Goal: Complete application form: Complete application form

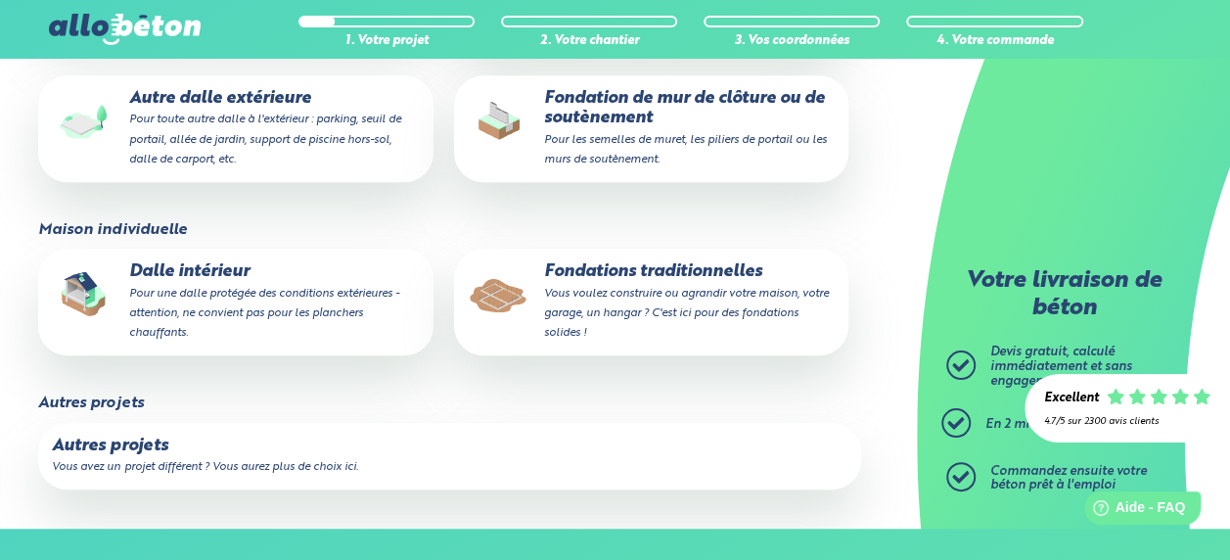
scroll to position [489, 0]
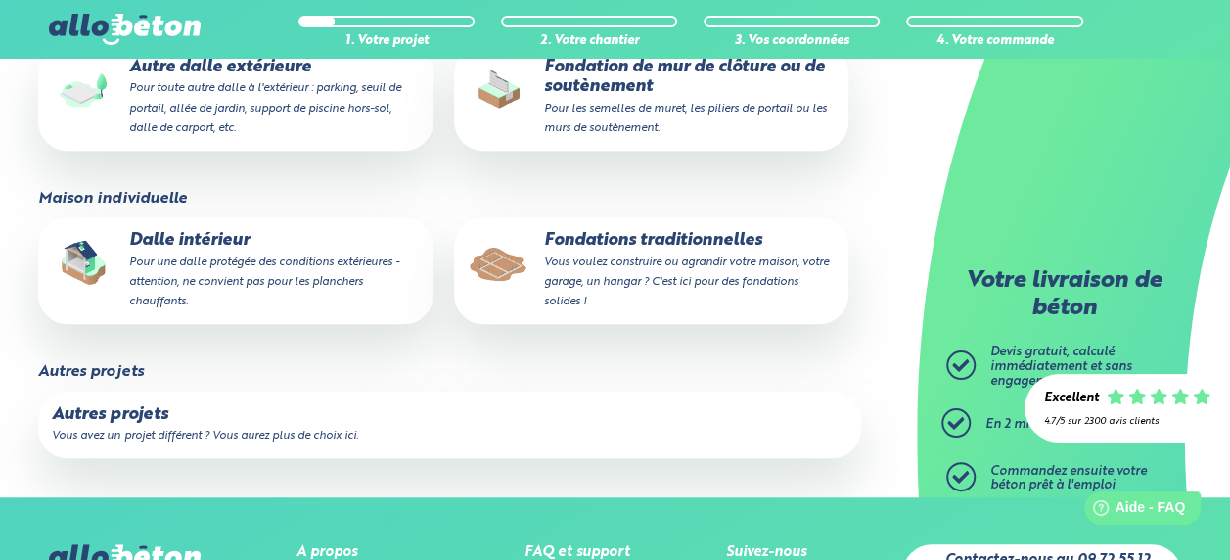
click at [277, 274] on p "Dalle intérieur Pour une dalle protégée des conditions extérieures - attention,…" at bounding box center [235, 270] width 367 height 79
click at [0, 0] on input "Dalle intérieur Pour une dalle protégée des conditions extérieures - attention,…" at bounding box center [0, 0] width 0 height 0
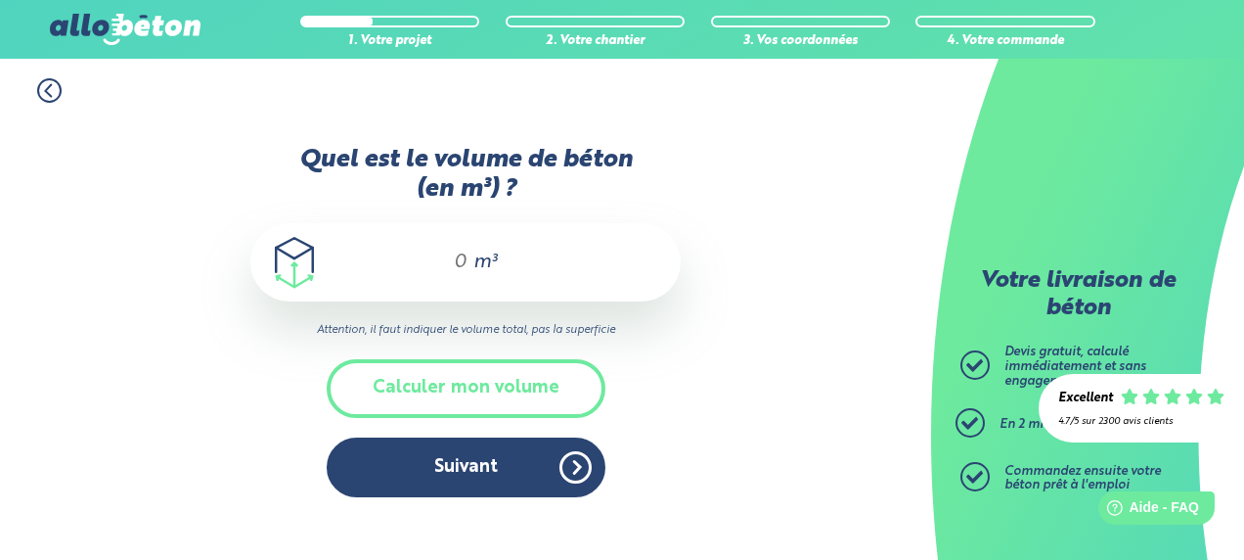
click at [429, 265] on div "m³" at bounding box center [465, 262] width 430 height 78
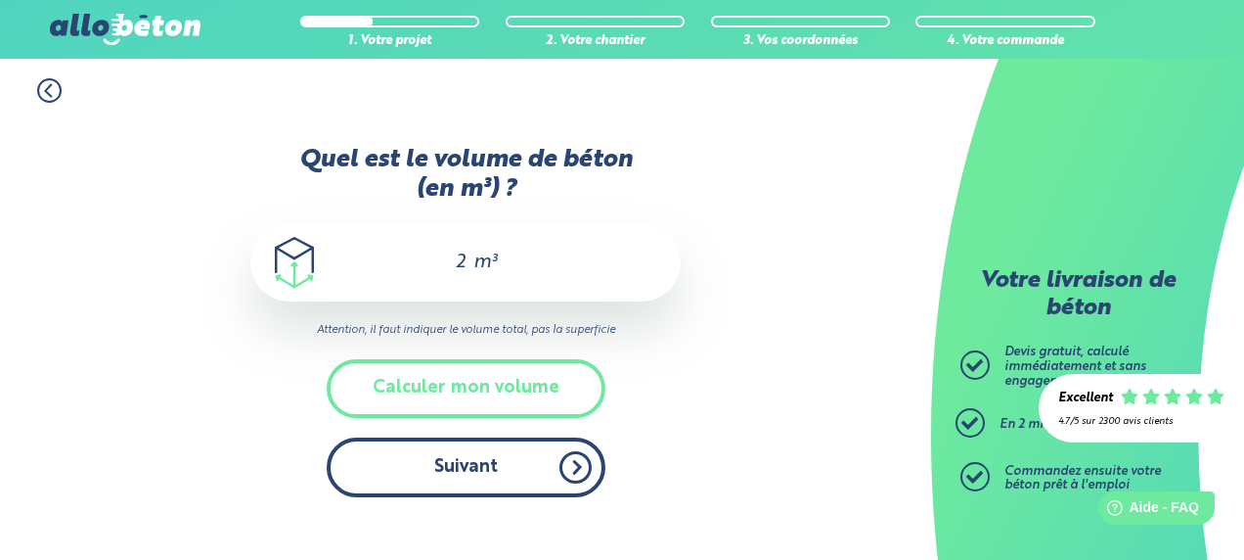
type input "2"
click at [458, 481] on button "Suivant" at bounding box center [466, 467] width 279 height 60
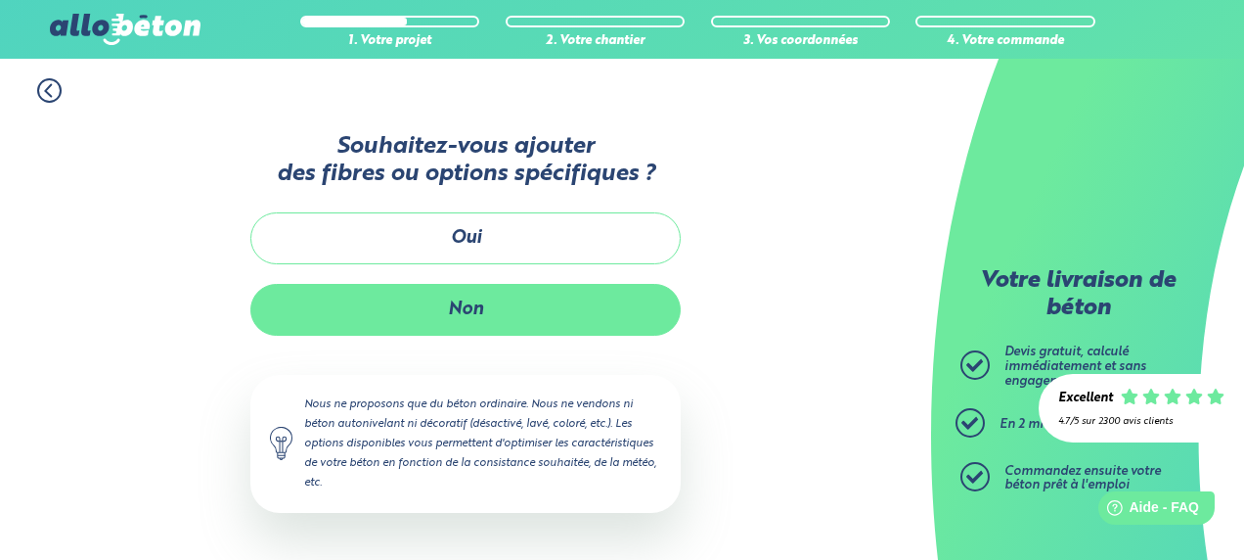
click at [476, 311] on button "Non" at bounding box center [465, 310] width 430 height 52
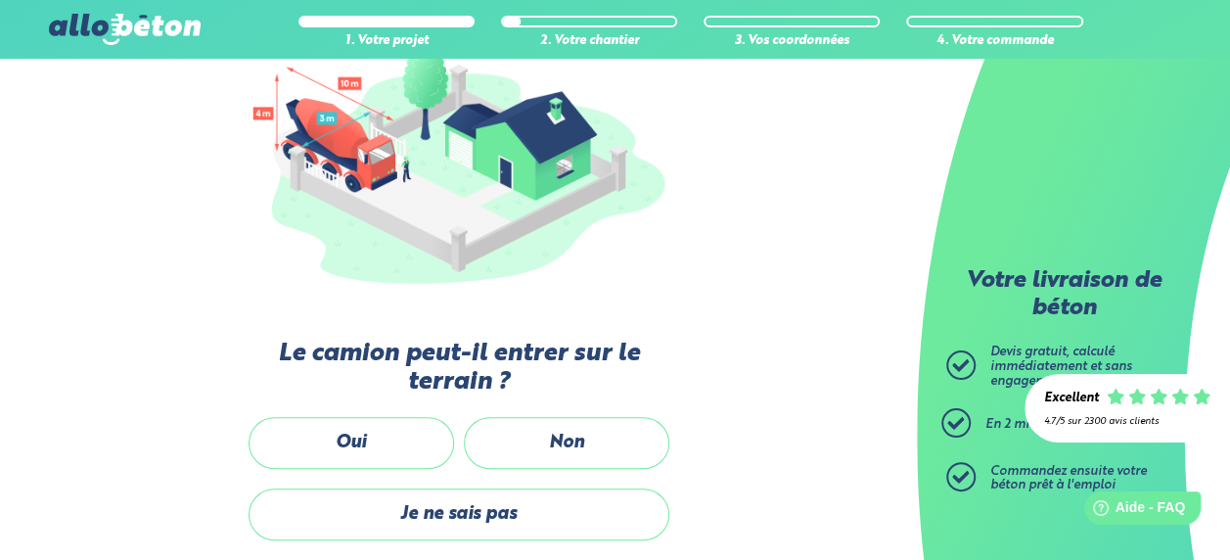
scroll to position [293, 0]
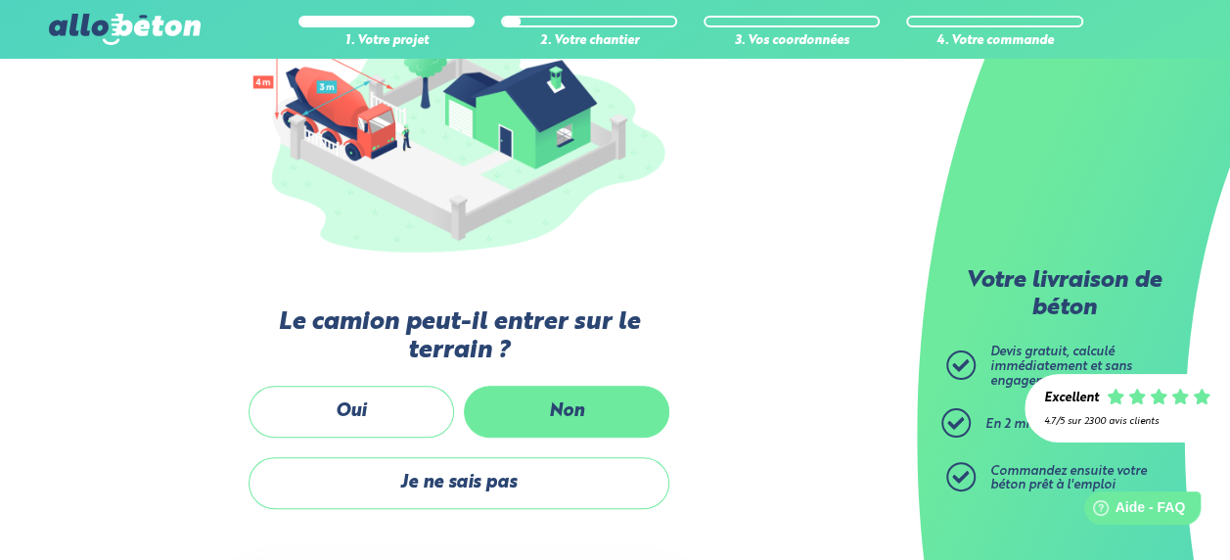
click at [560, 413] on label "Non" at bounding box center [566, 411] width 205 height 52
click at [0, 0] on input "Non" at bounding box center [0, 0] width 0 height 0
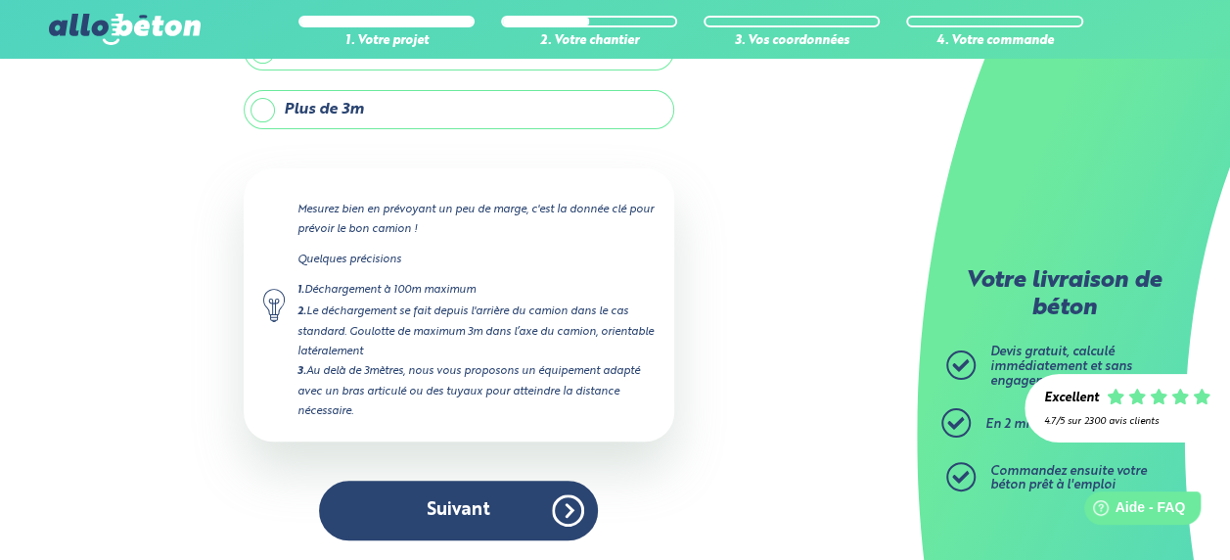
scroll to position [231, 0]
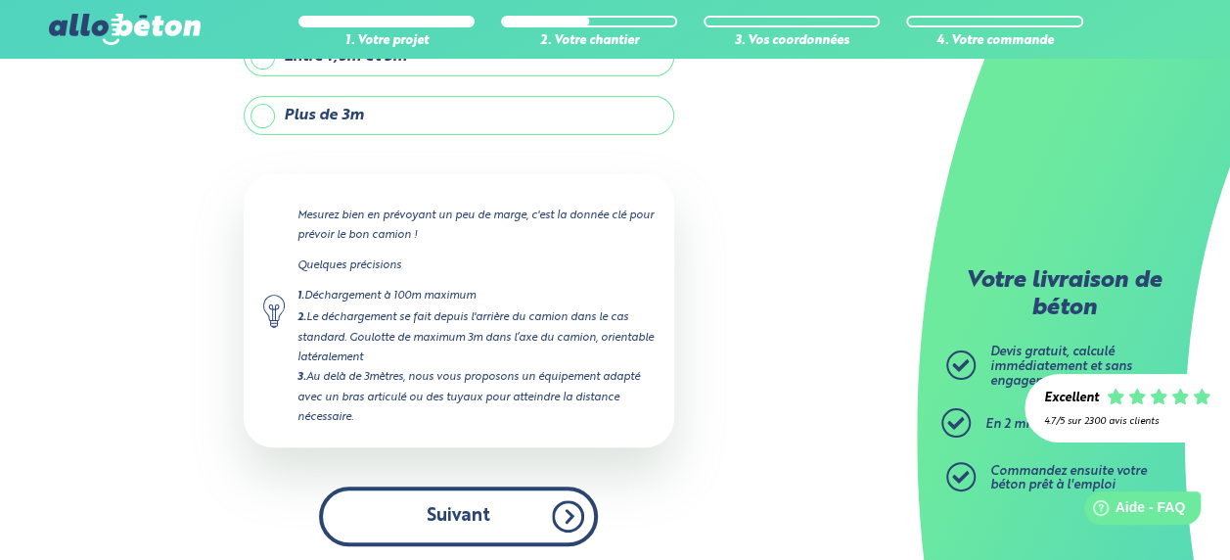
click at [497, 505] on button "Suivant" at bounding box center [458, 516] width 279 height 60
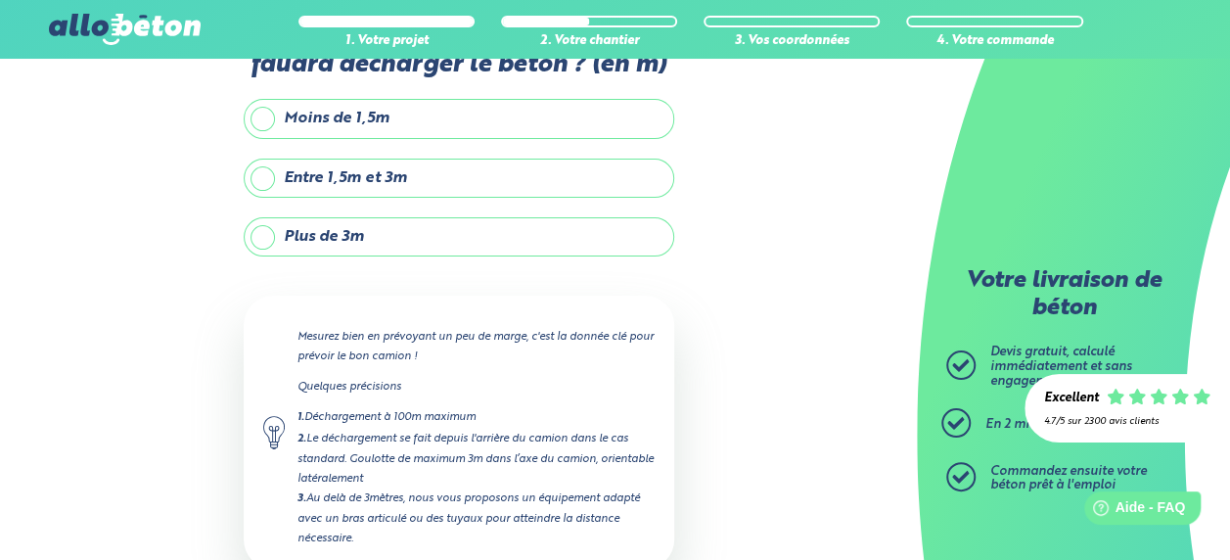
scroll to position [0, 0]
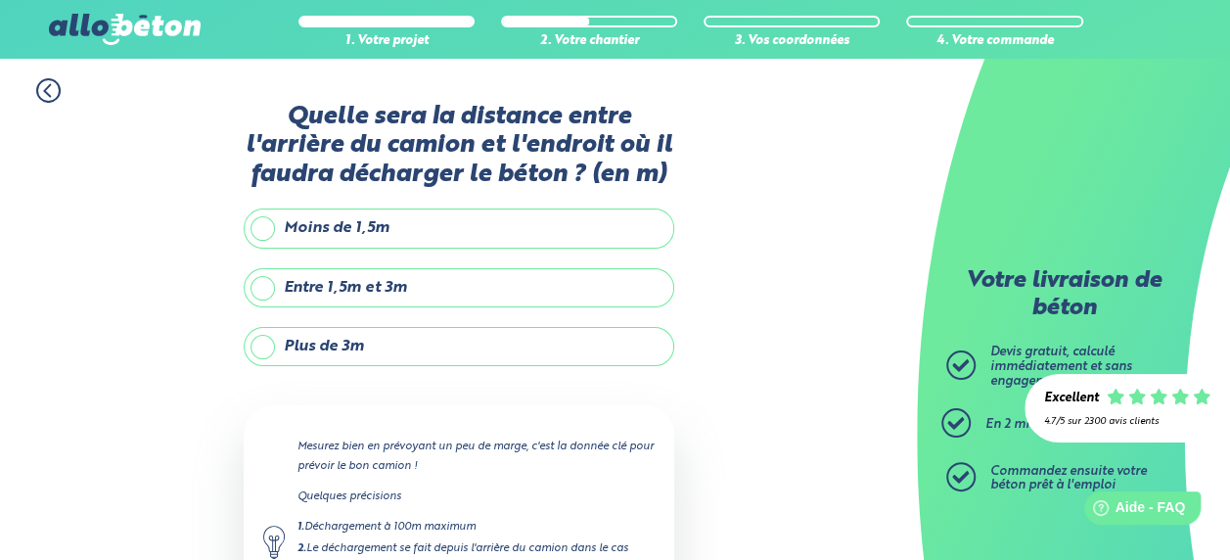
click at [378, 344] on label "Plus de 3m" at bounding box center [459, 346] width 430 height 39
click at [0, 0] on input "Plus de 3m" at bounding box center [0, 0] width 0 height 0
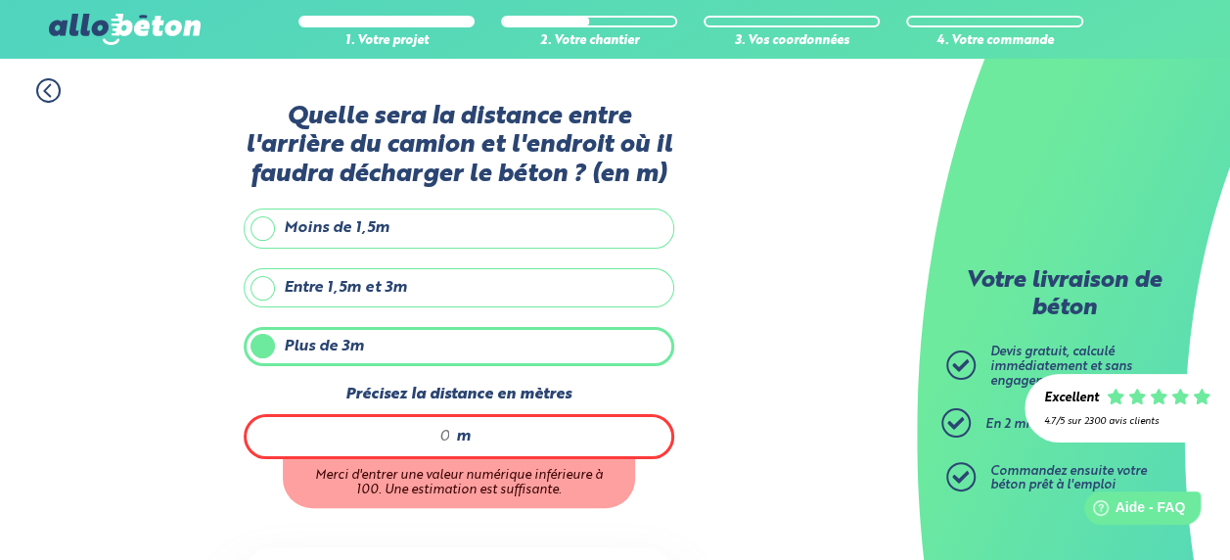
click at [463, 436] on span "m" at bounding box center [463, 437] width 15 height 18
type input "30"
click at [756, 405] on div "1. Votre projet 2. Votre chantier 3. Vos coordonnées 4. Votre commande Quelle s…" at bounding box center [458, 498] width 917 height 879
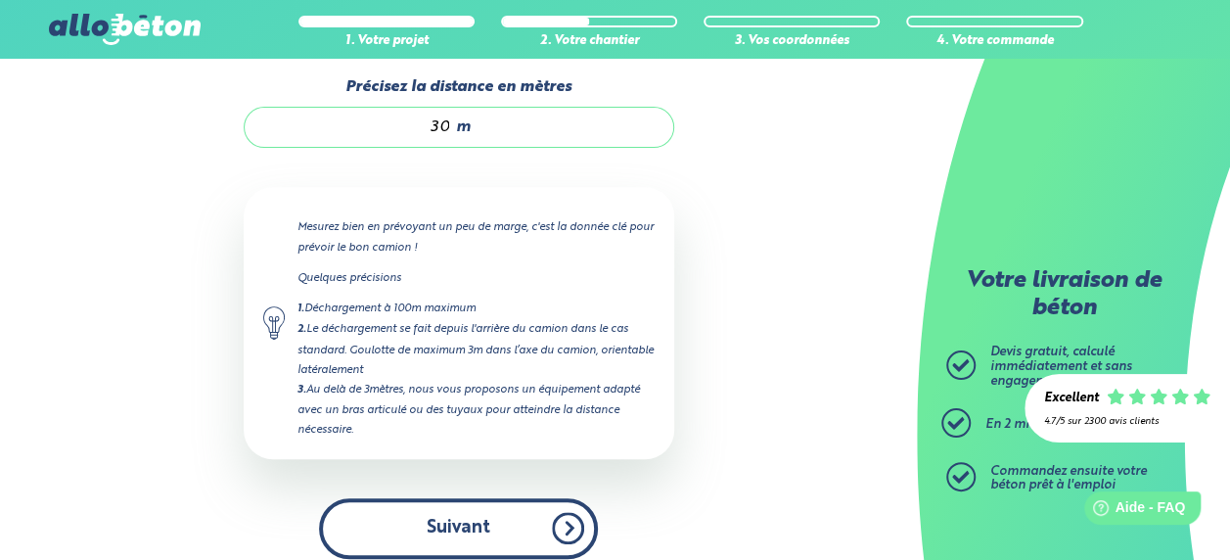
scroll to position [319, 0]
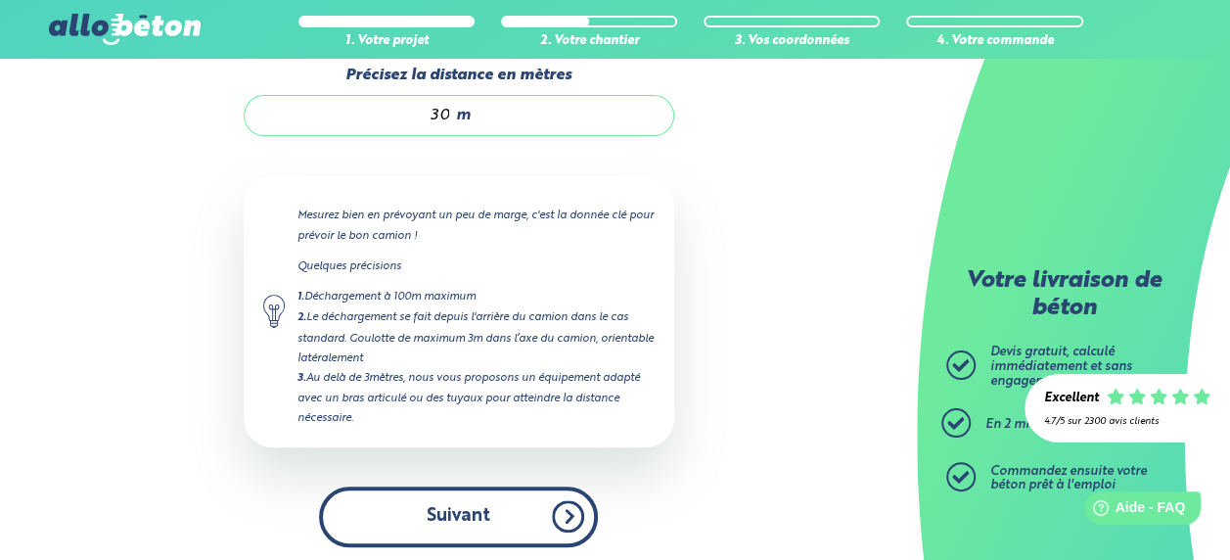
click at [501, 509] on button "Suivant" at bounding box center [458, 516] width 279 height 60
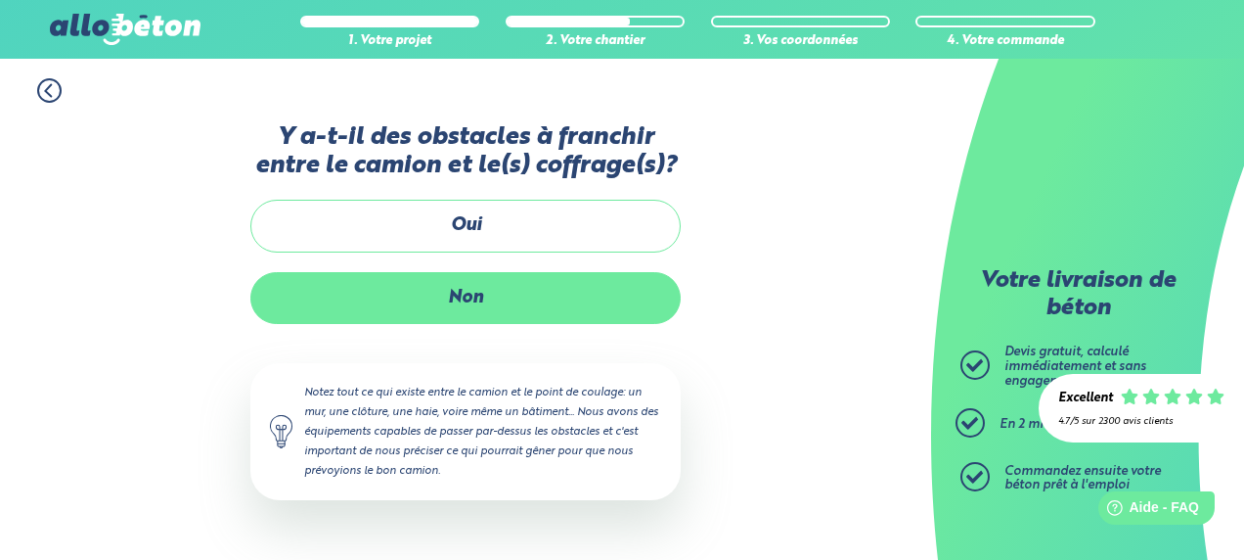
click at [611, 286] on label "Non" at bounding box center [465, 298] width 430 height 52
click at [0, 0] on input "Non" at bounding box center [0, 0] width 0 height 0
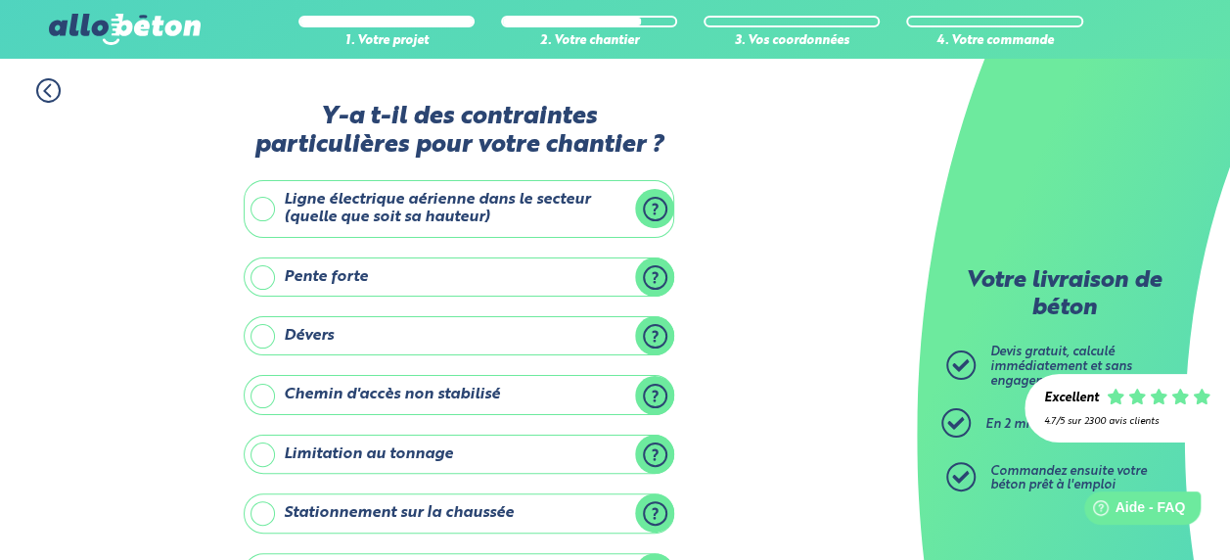
click at [352, 210] on label "Ligne électrique aérienne dans le secteur (quelle que soit sa hauteur)" at bounding box center [459, 209] width 430 height 58
click at [0, 0] on input "Ligne électrique aérienne dans le secteur (quelle que soit sa hauteur)" at bounding box center [0, 0] width 0 height 0
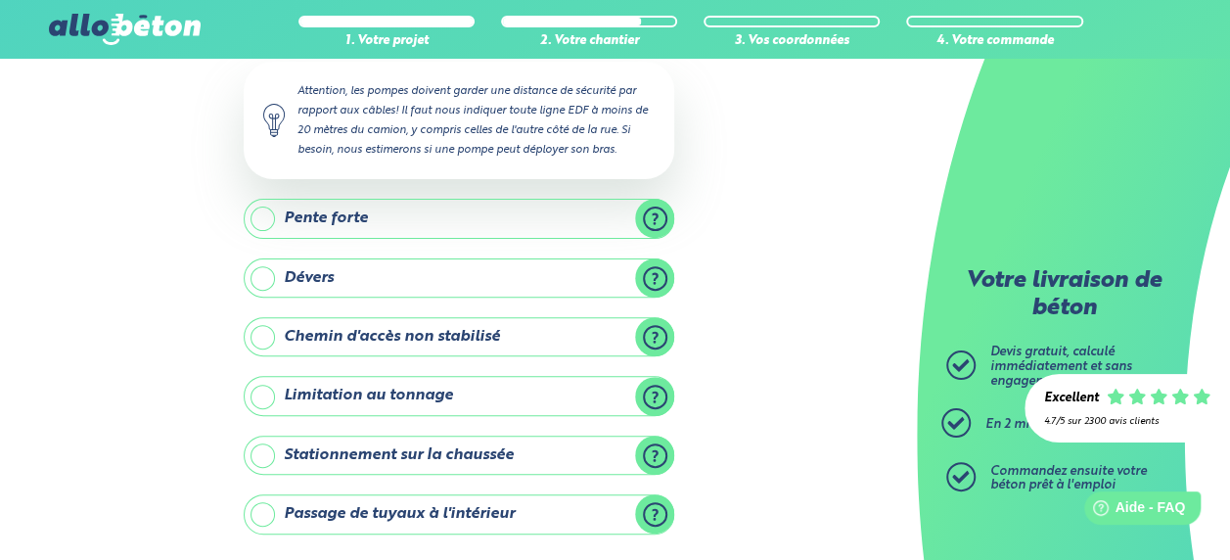
scroll to position [293, 0]
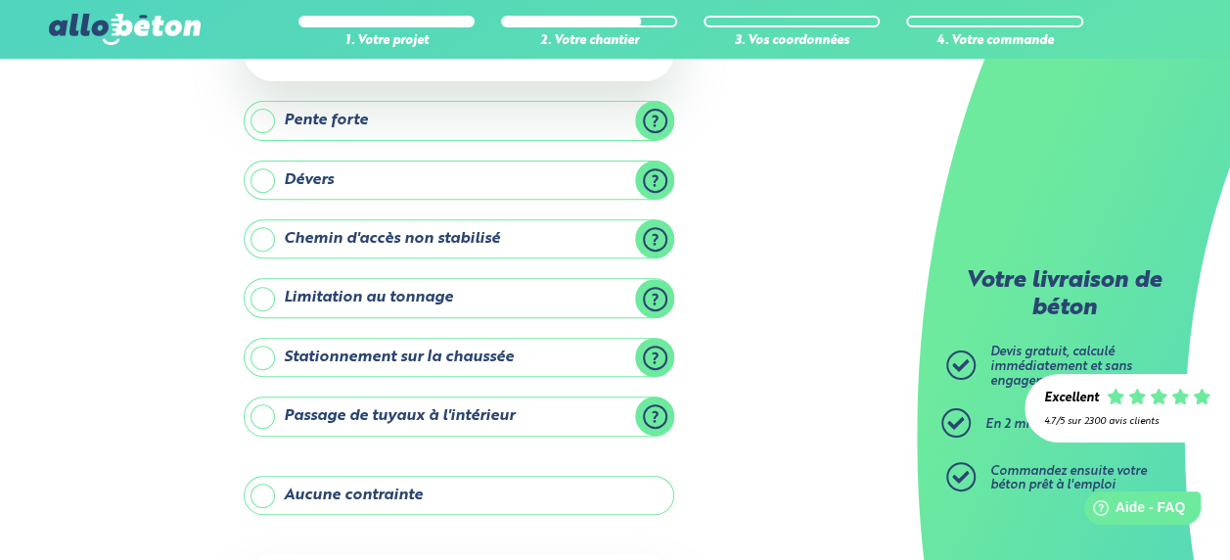
click at [274, 350] on label "Stationnement sur la chaussée" at bounding box center [459, 357] width 430 height 39
click at [0, 0] on input "Stationnement sur la chaussée" at bounding box center [0, 0] width 0 height 0
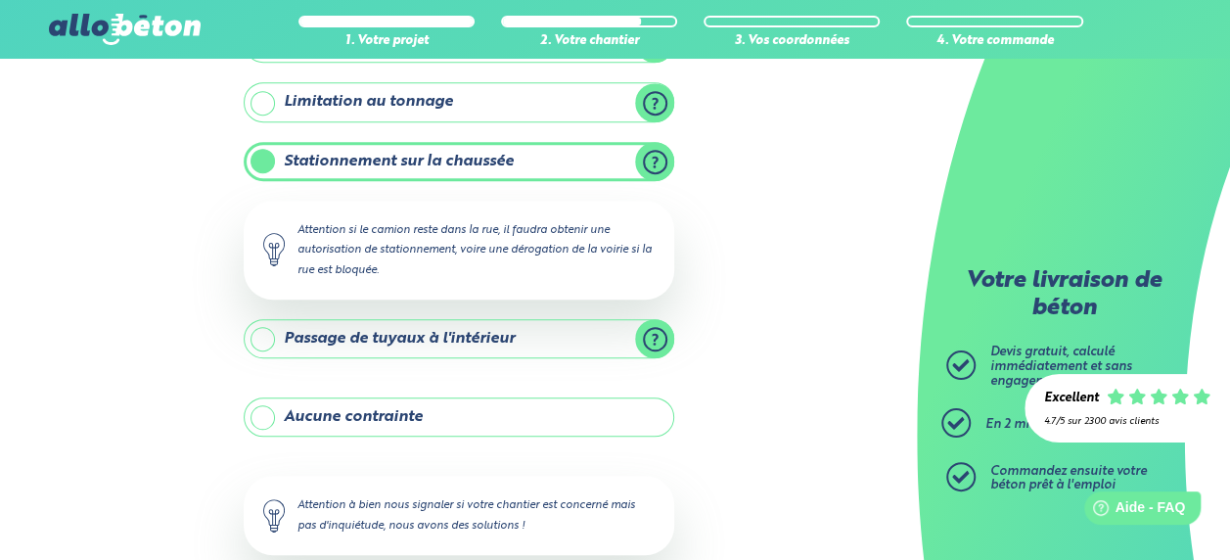
scroll to position [587, 0]
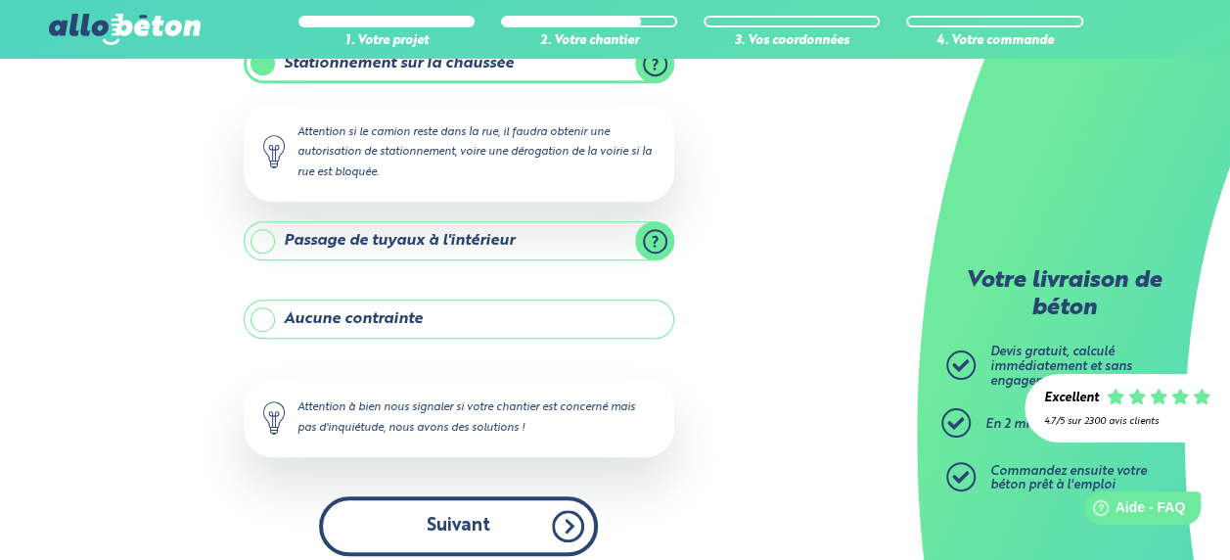
click at [434, 502] on button "Suivant" at bounding box center [458, 526] width 279 height 60
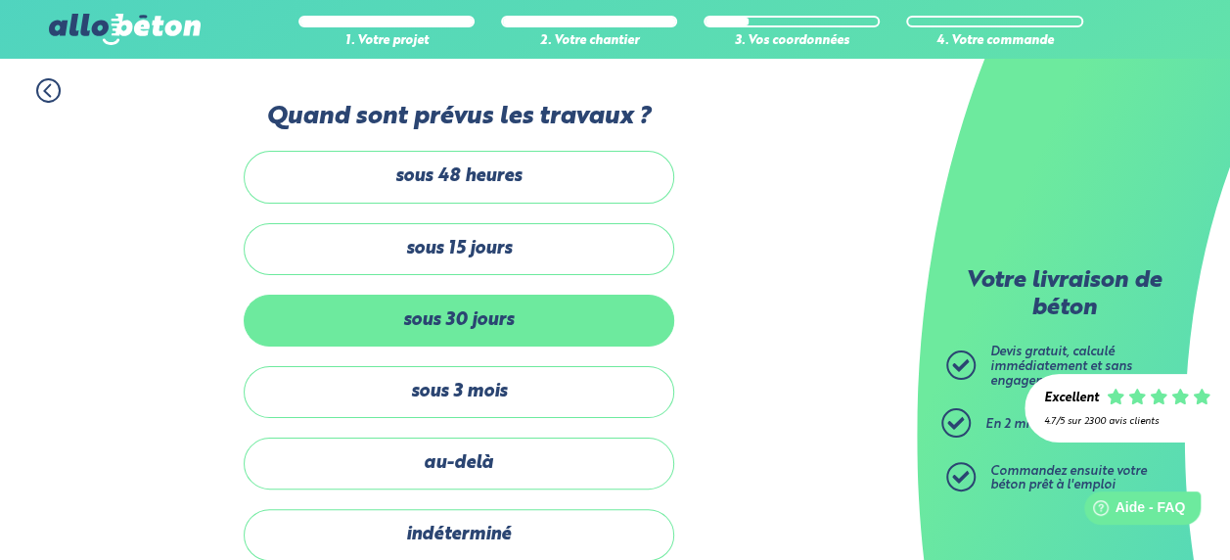
click at [407, 305] on label "sous 30 jours" at bounding box center [459, 320] width 430 height 52
click at [0, 0] on input "sous 30 jours" at bounding box center [0, 0] width 0 height 0
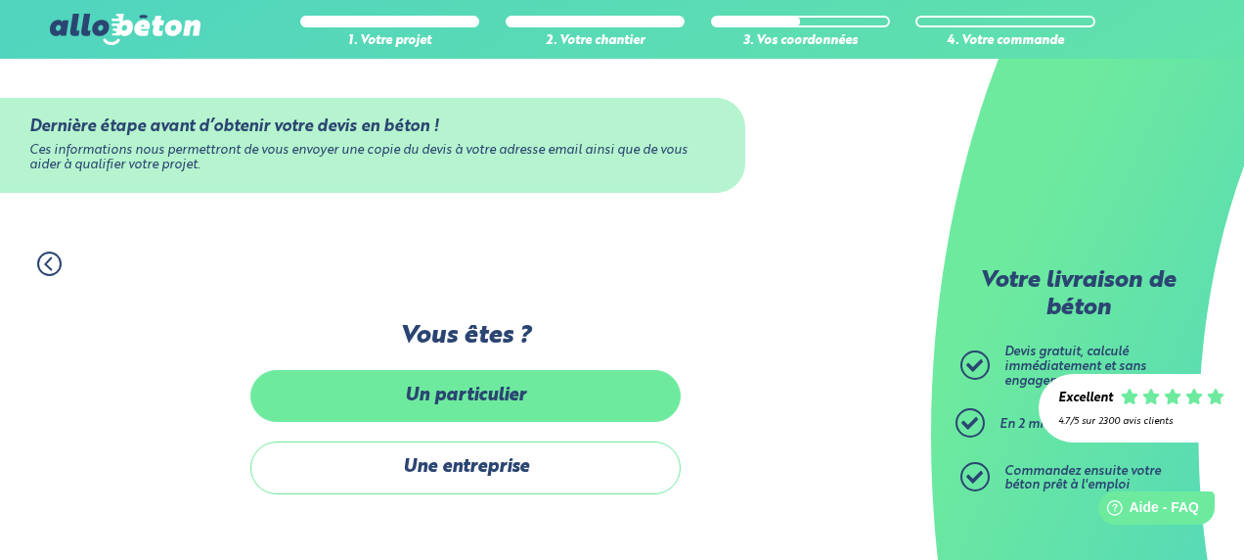
click at [337, 417] on label "Un particulier" at bounding box center [465, 396] width 430 height 52
click at [0, 0] on input "Un particulier" at bounding box center [0, 0] width 0 height 0
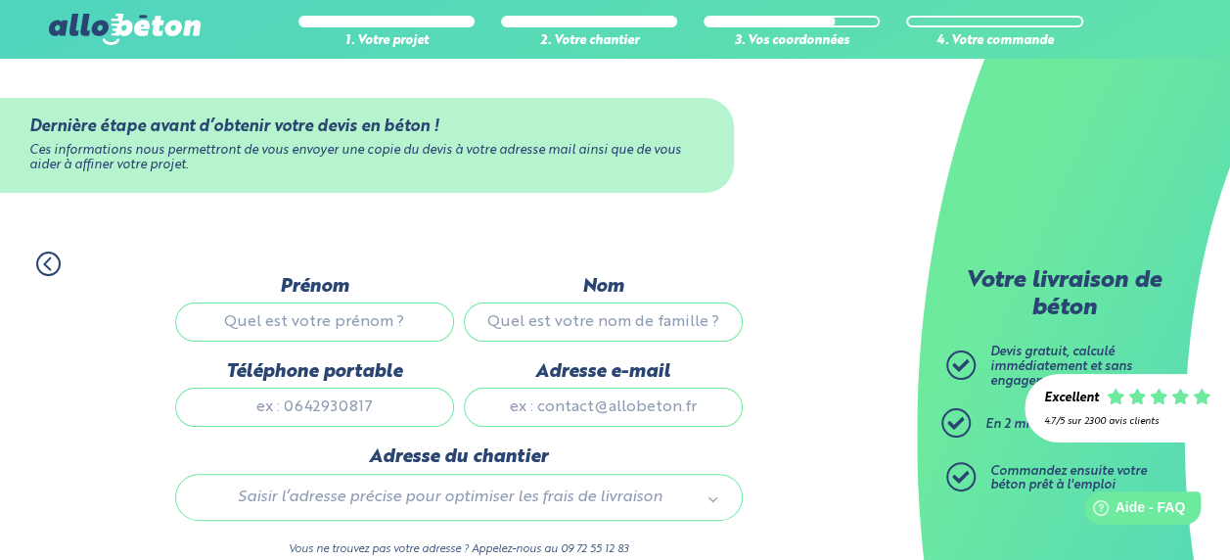
click at [321, 323] on input "Prénom" at bounding box center [314, 321] width 279 height 39
click at [389, 313] on input "Christin" at bounding box center [314, 321] width 279 height 39
type input "[PERSON_NAME]"
click at [513, 313] on input "Nom" at bounding box center [603, 321] width 279 height 39
type input "Langenick"
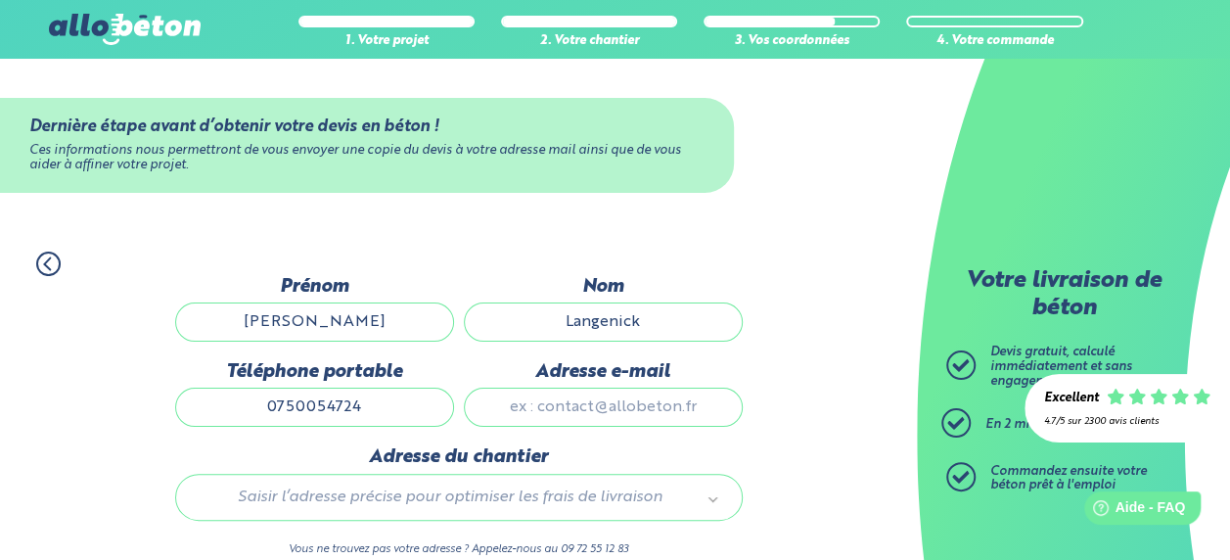
type input "0750054724"
type input "[EMAIL_ADDRESS][DOMAIN_NAME]"
click at [507, 509] on div "Saisir l’adresse précise pour optimiser les frais de livraison" at bounding box center [458, 496] width 567 height 47
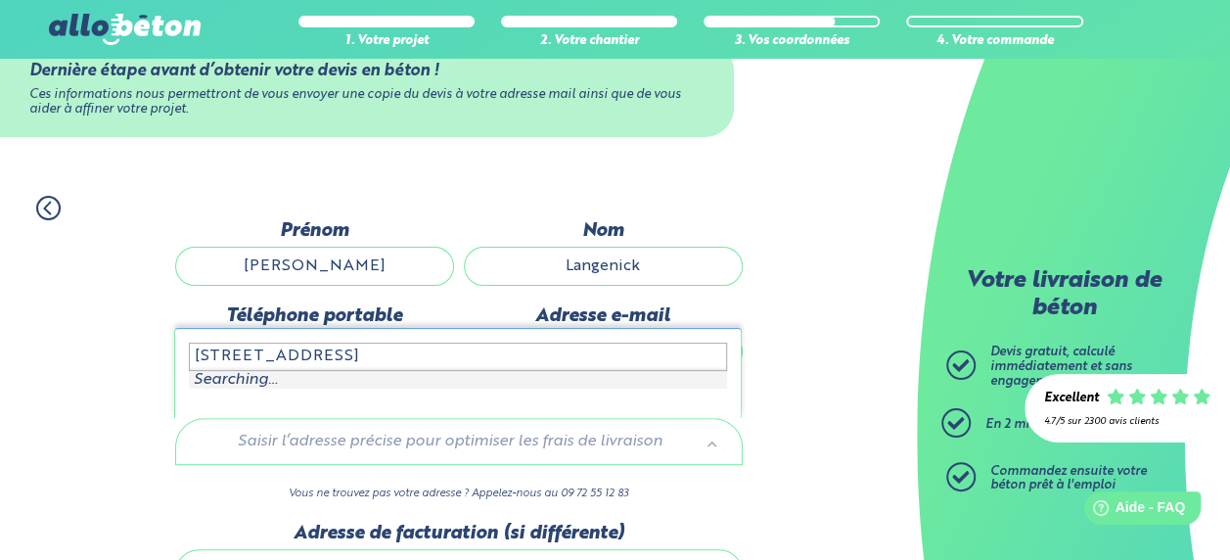
scroll to position [98, 0]
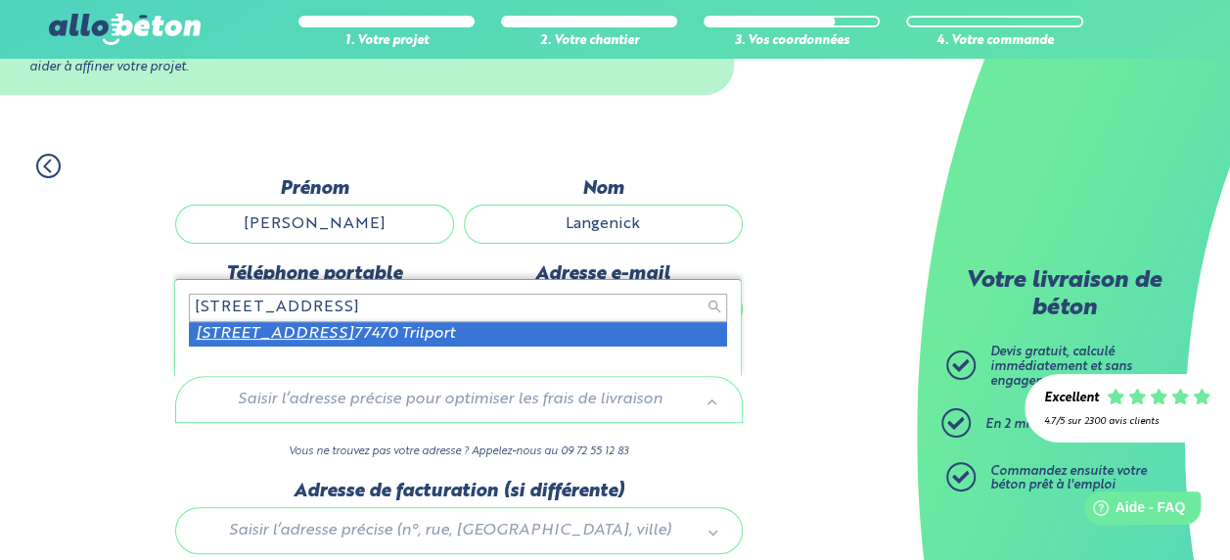
type input "[STREET_ADDRESS]"
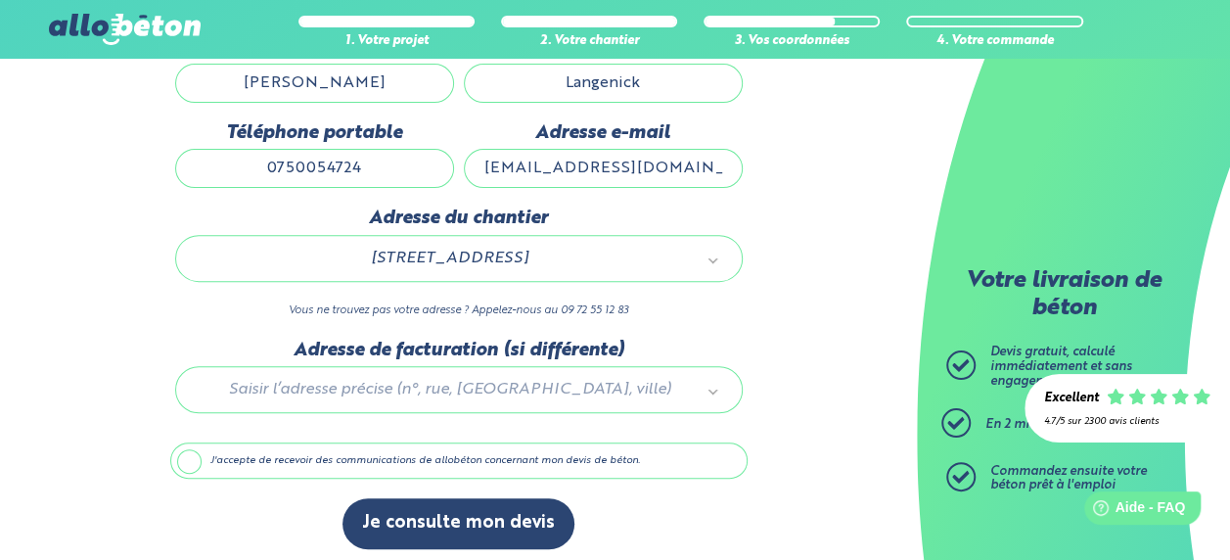
scroll to position [244, 0]
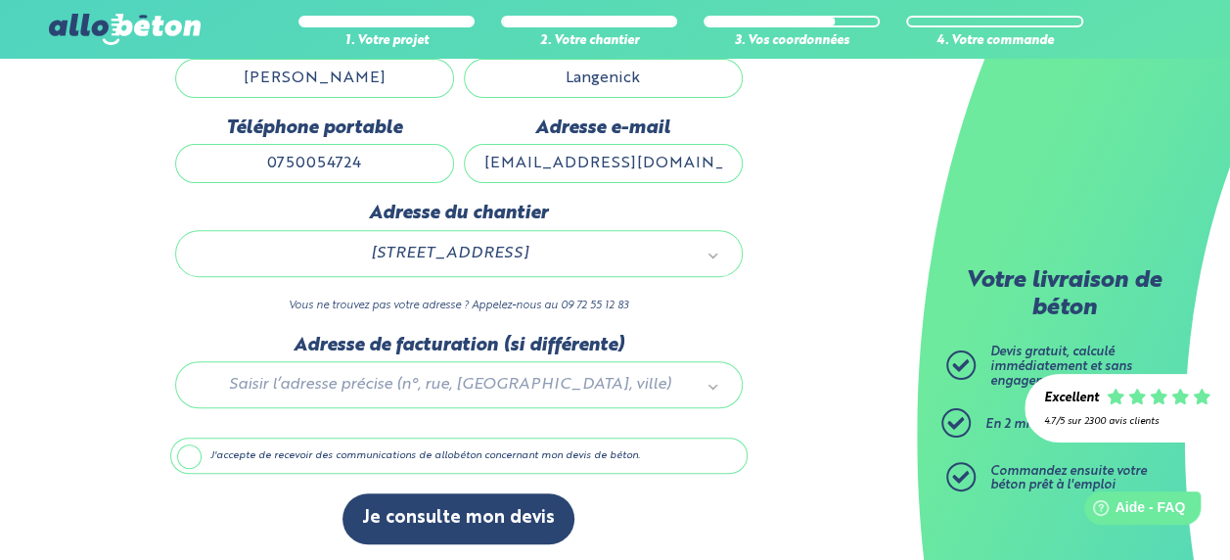
click at [620, 386] on div at bounding box center [458, 381] width 577 height 93
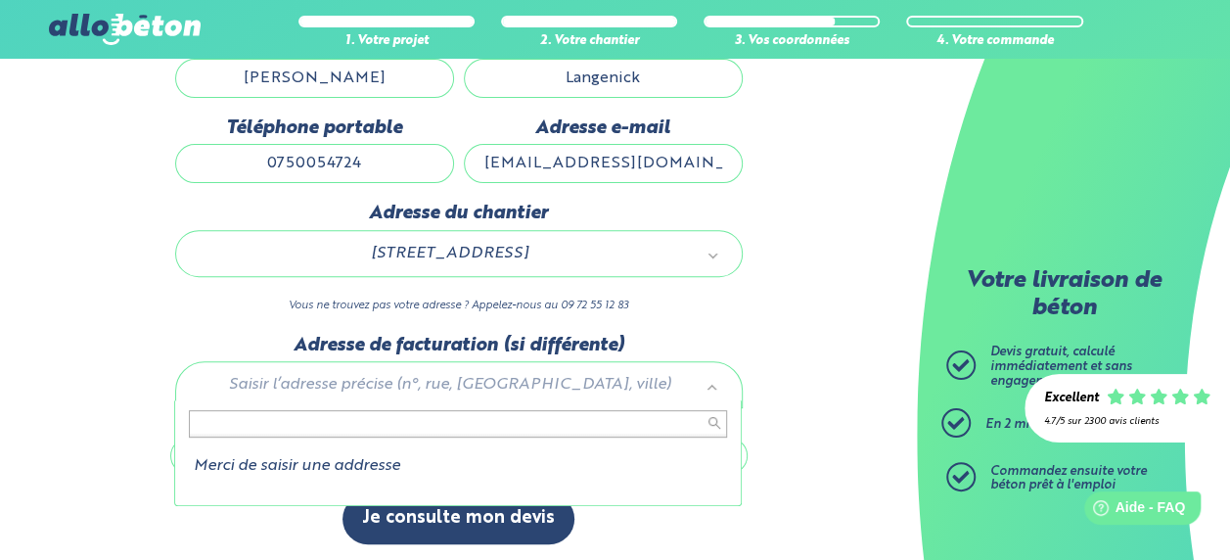
click at [243, 464] on li "Merci de saisir une addresse" at bounding box center [458, 466] width 538 height 18
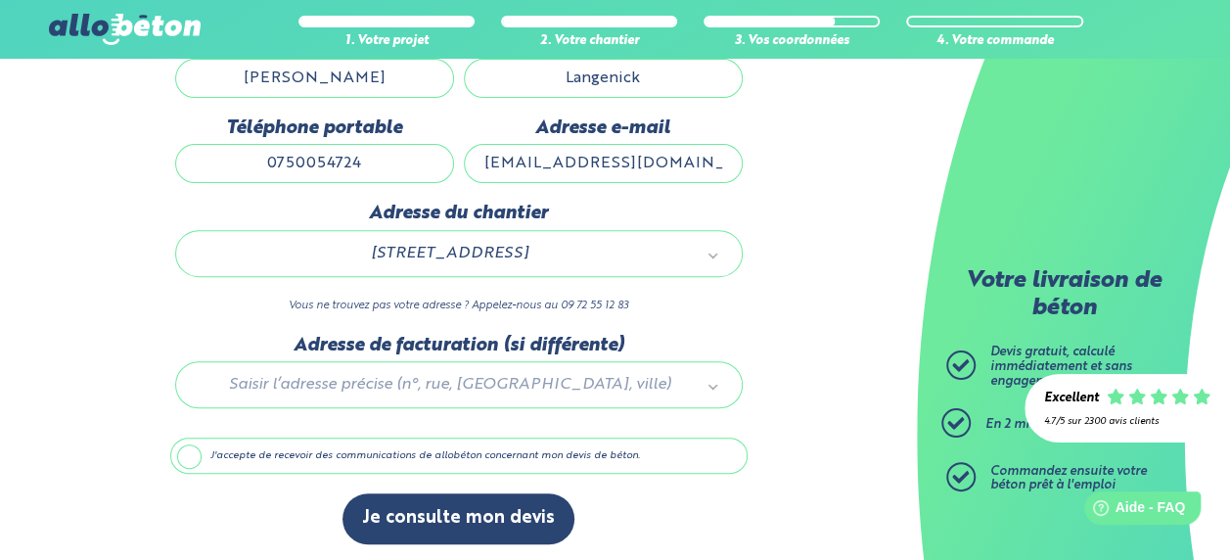
click at [186, 451] on label "J'accepte de recevoir des communications de allobéton concernant mon devis de b…" at bounding box center [458, 455] width 577 height 37
click at [0, 0] on input "J'accepte de recevoir des communications de allobéton concernant mon devis de b…" at bounding box center [0, 0] width 0 height 0
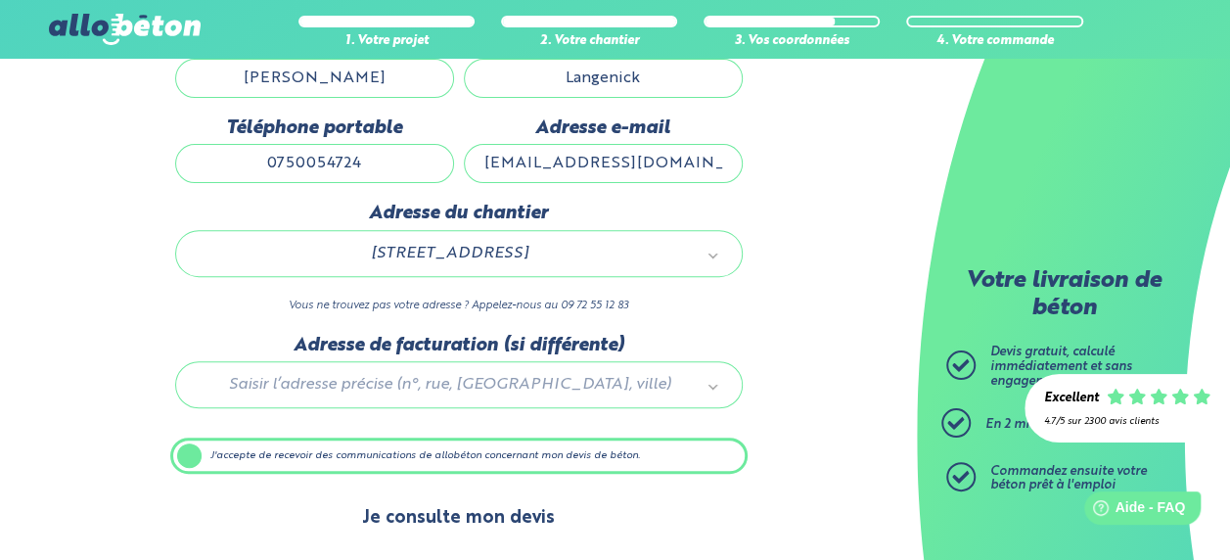
click at [516, 515] on button "Je consulte mon devis" at bounding box center [458, 518] width 232 height 50
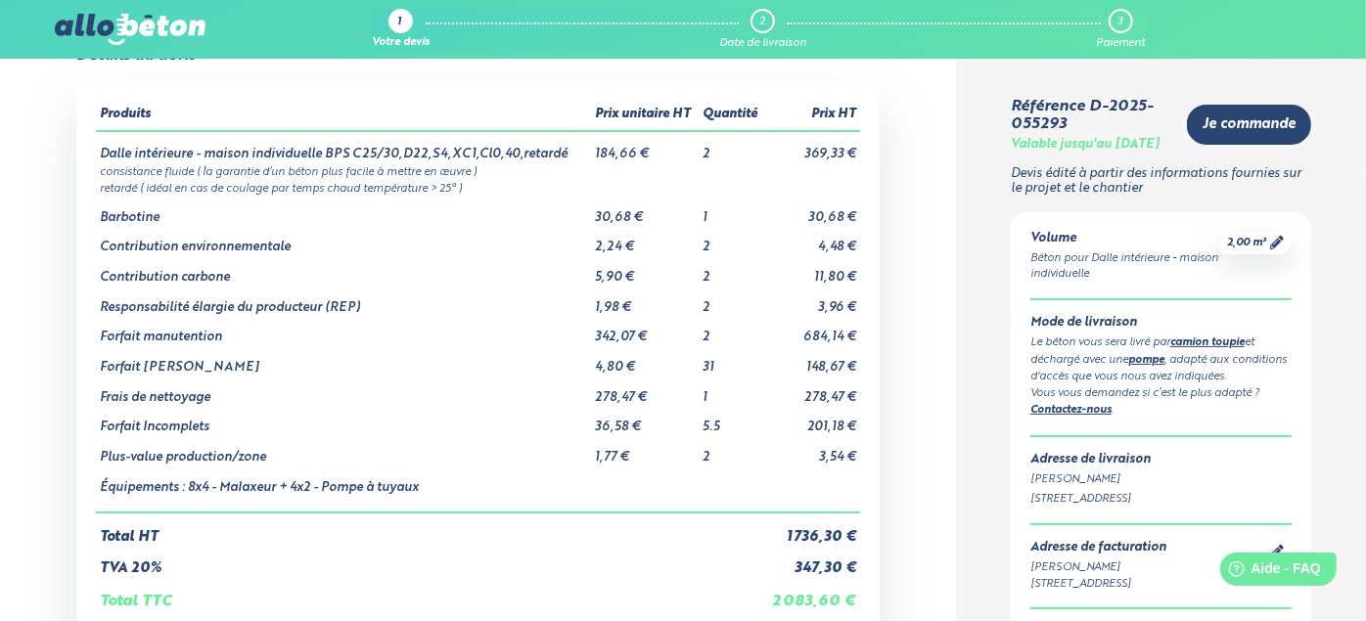
scroll to position [109, 0]
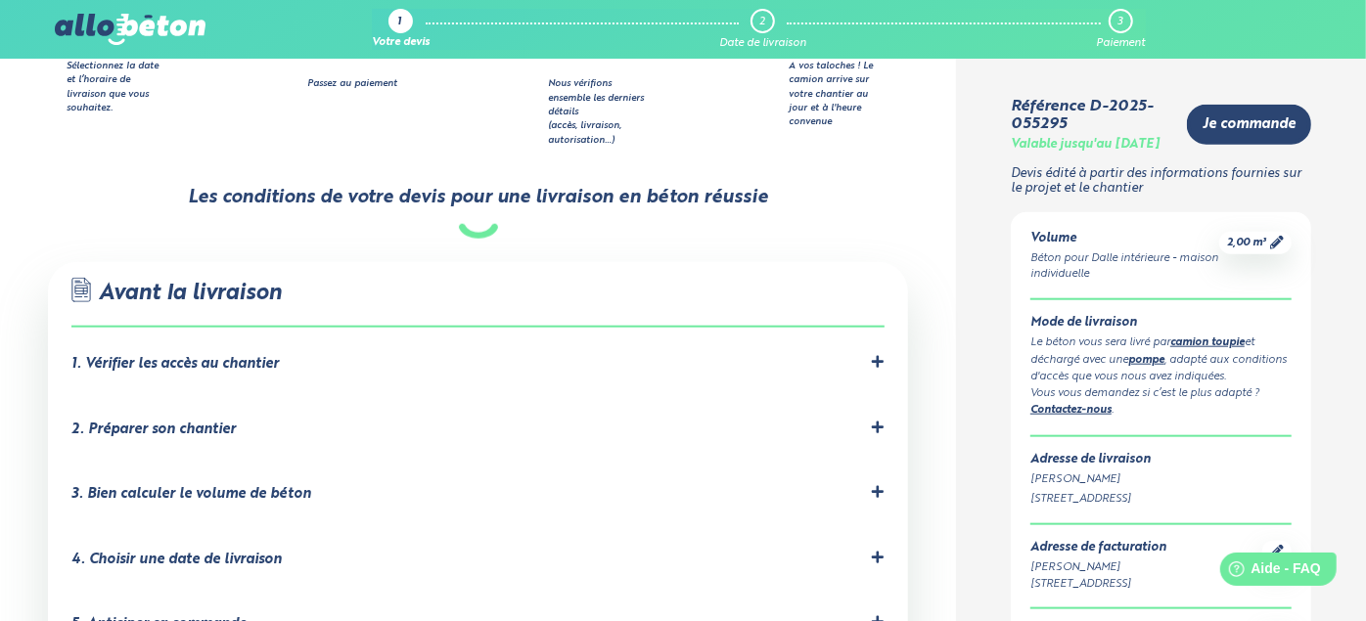
scroll to position [1256, 0]
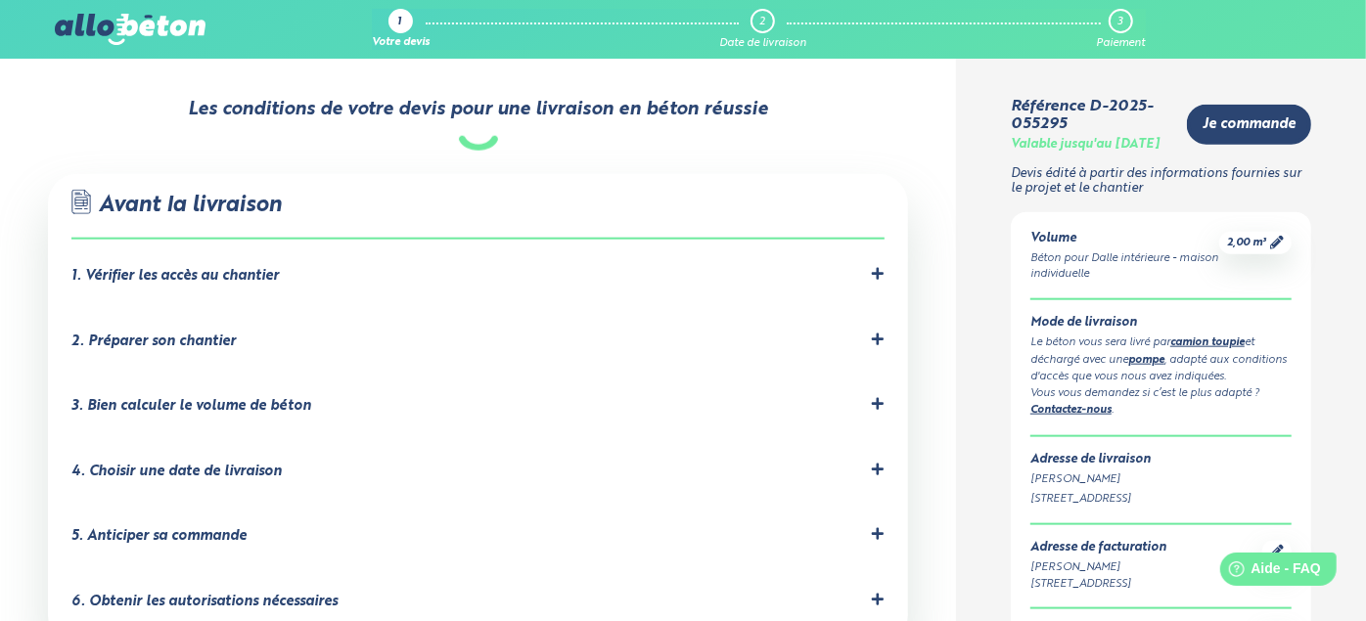
click at [882, 268] on icon at bounding box center [878, 274] width 12 height 12
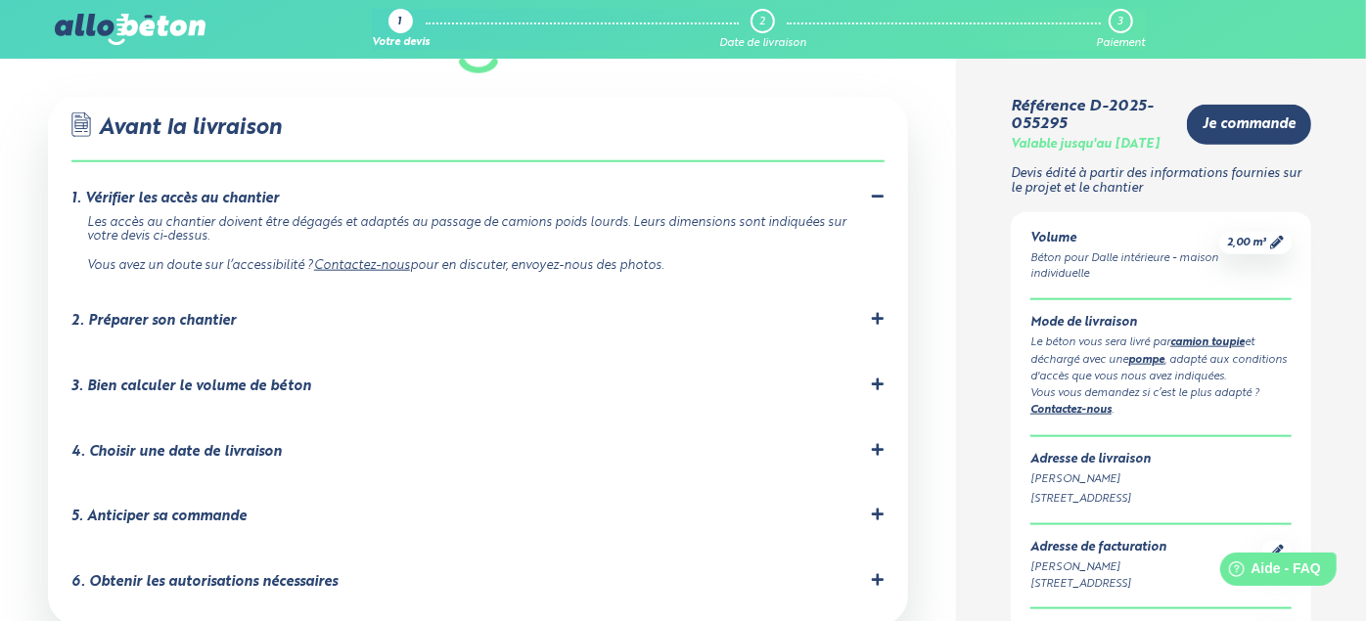
scroll to position [1365, 0]
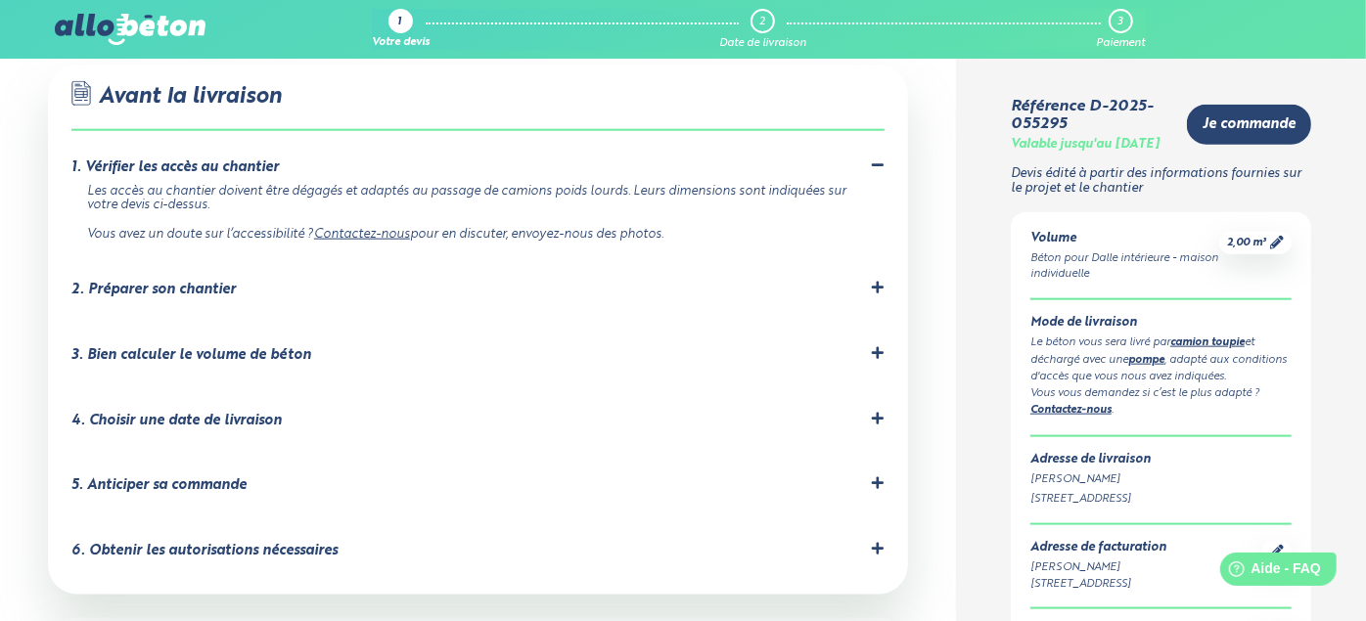
click at [876, 281] on icon at bounding box center [878, 288] width 14 height 14
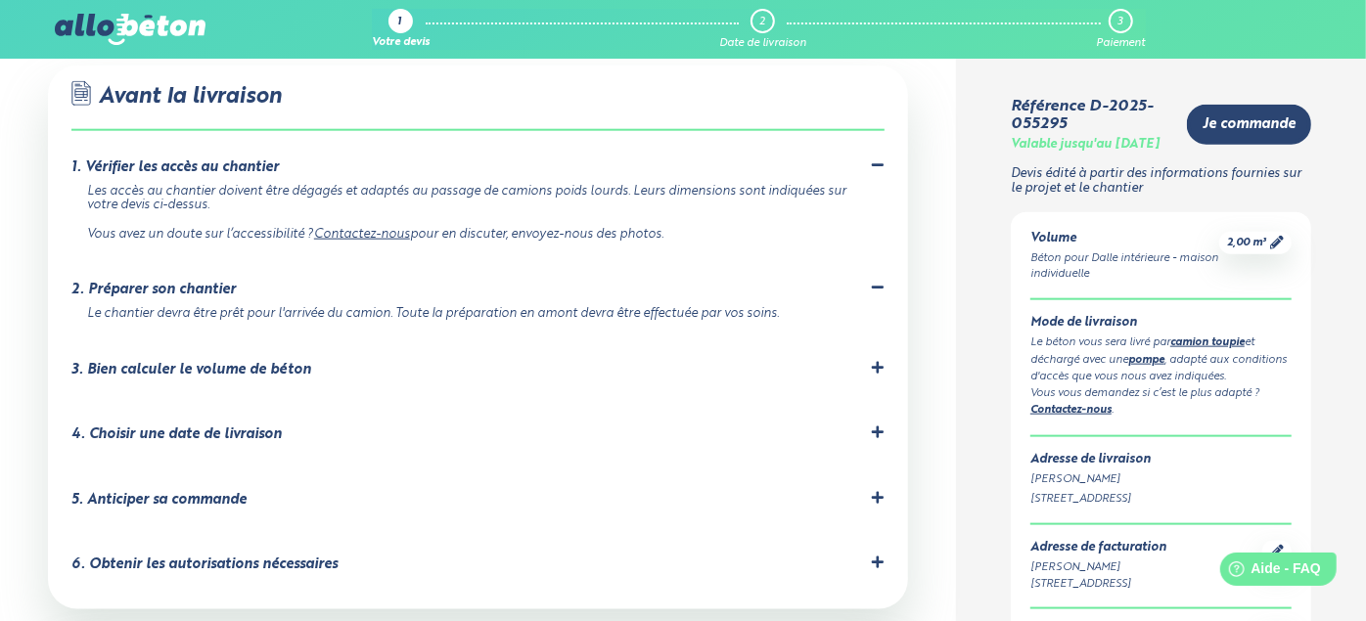
click at [872, 361] on icon at bounding box center [878, 368] width 14 height 14
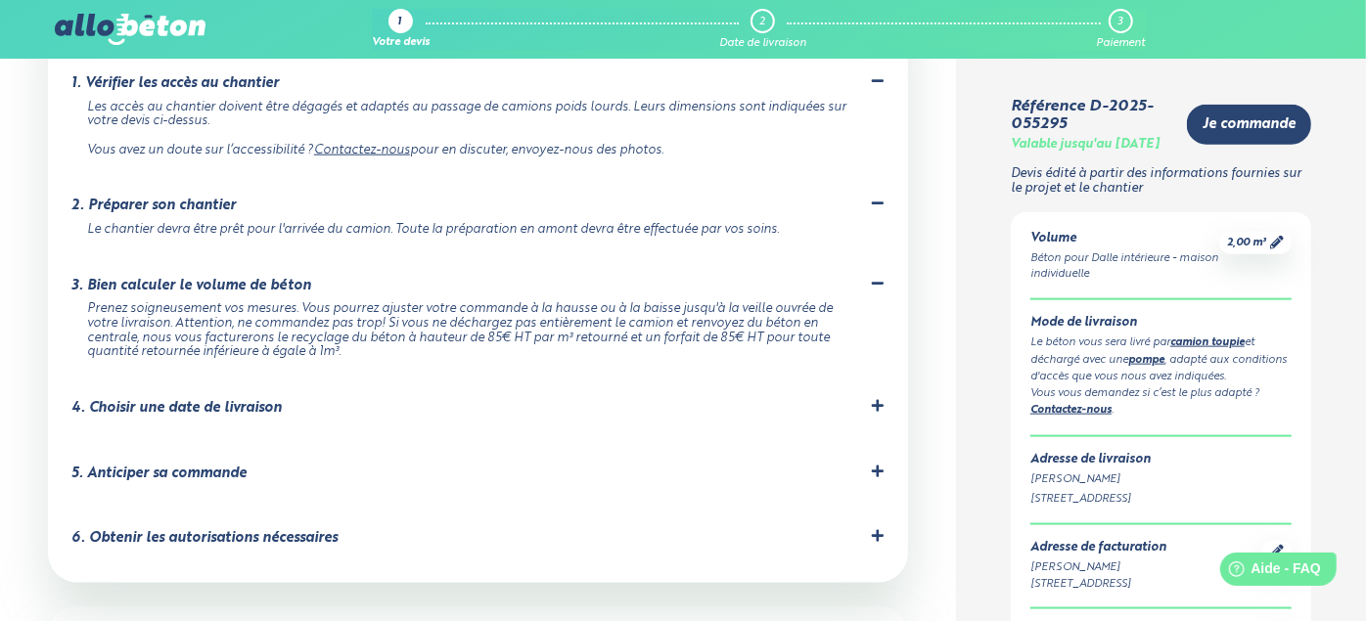
scroll to position [1582, 0]
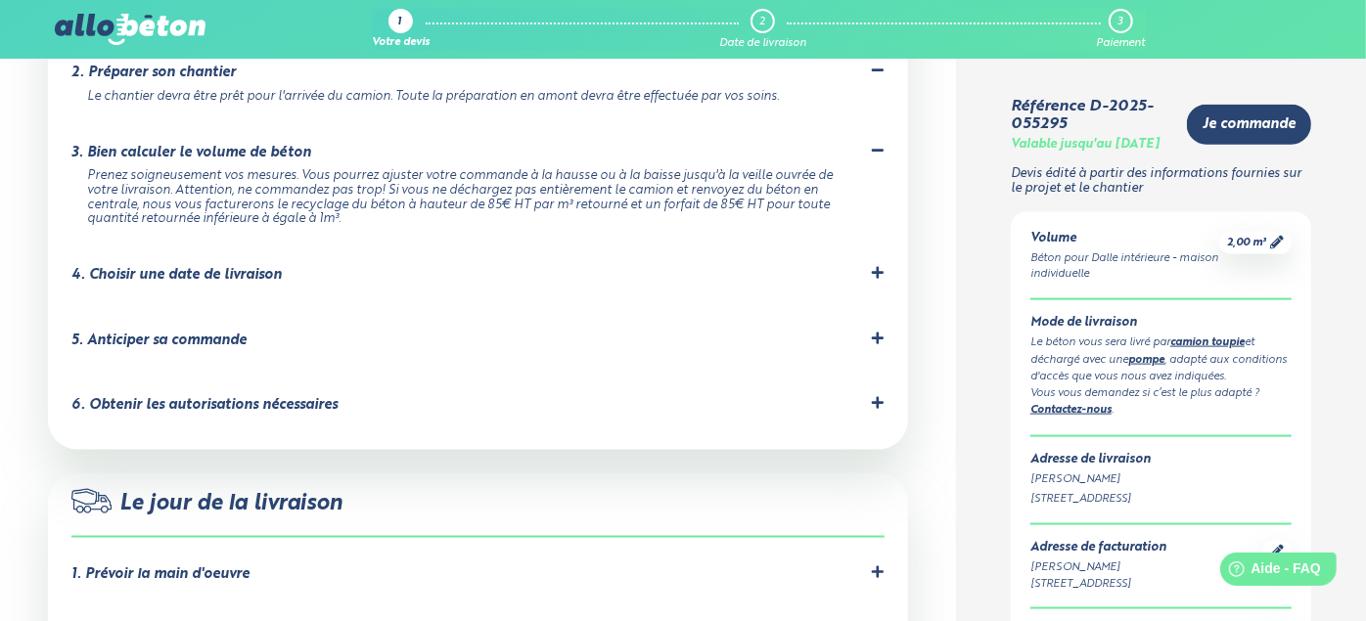
click at [314, 266] on div "4. Choisir une date de livraison" at bounding box center [477, 275] width 813 height 19
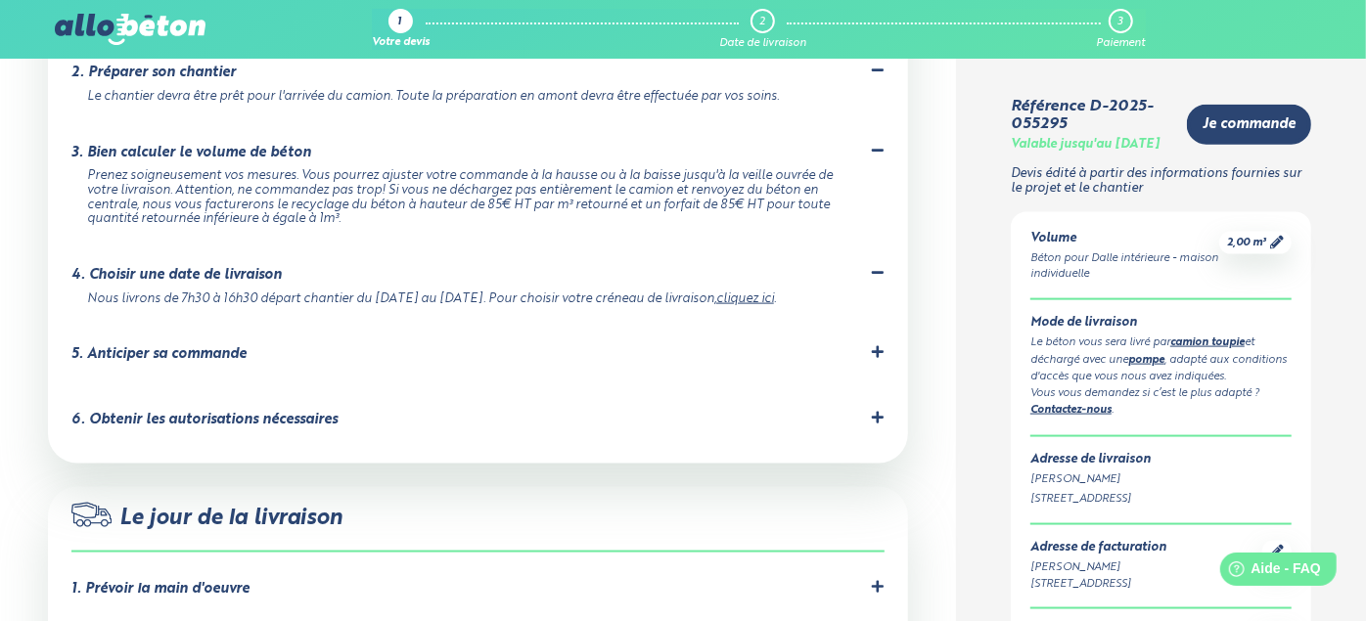
click at [366, 345] on div "5. Anticiper sa commande" at bounding box center [477, 354] width 813 height 19
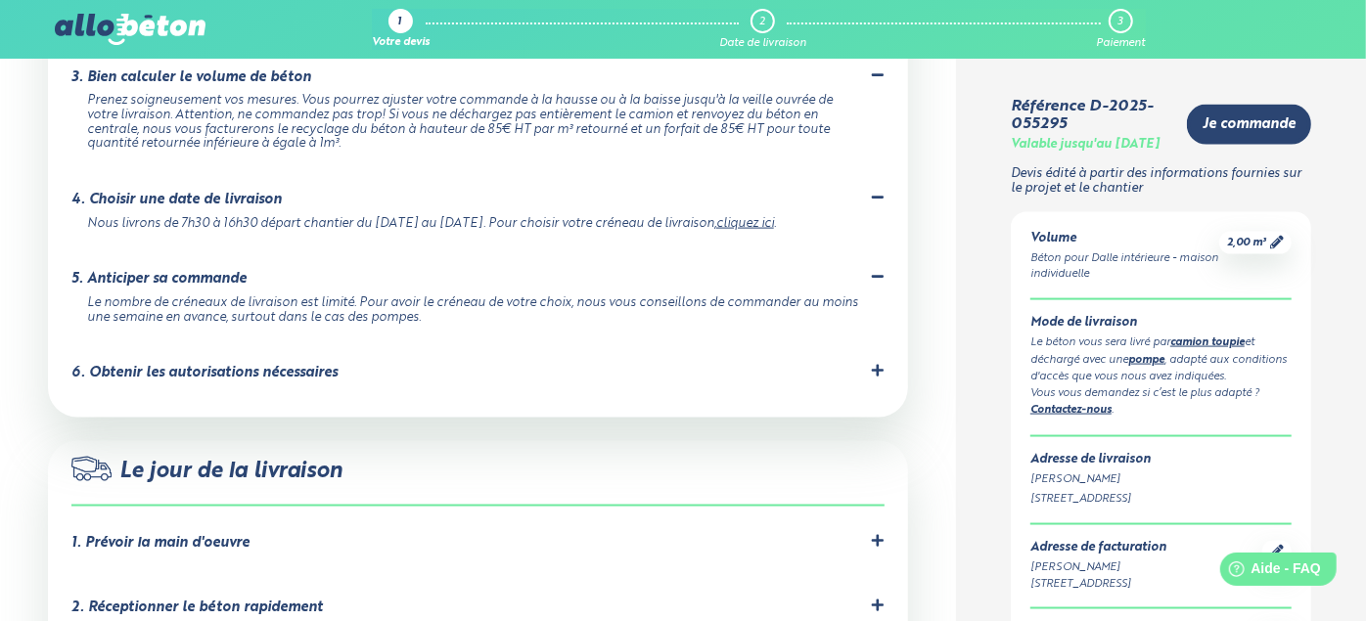
scroll to position [1690, 0]
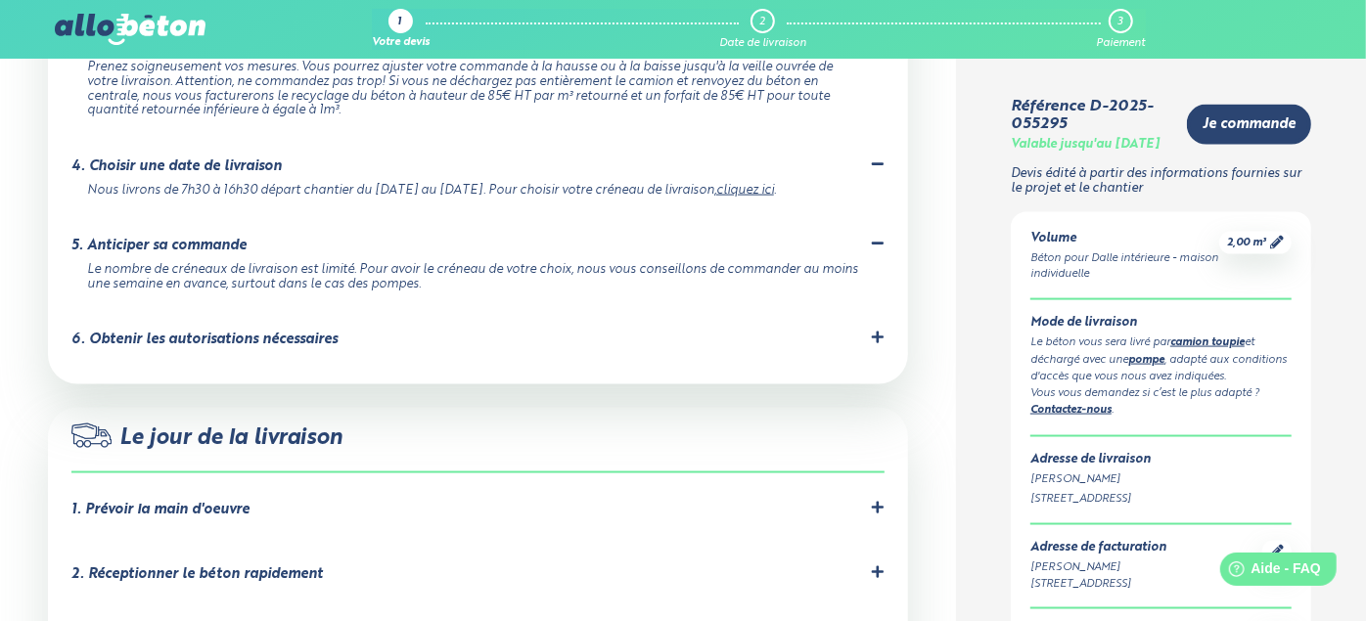
click at [405, 331] on div "6. Obtenir les autorisations nécessaires Demandez à la mairie une dérogation s'…" at bounding box center [477, 344] width 813 height 26
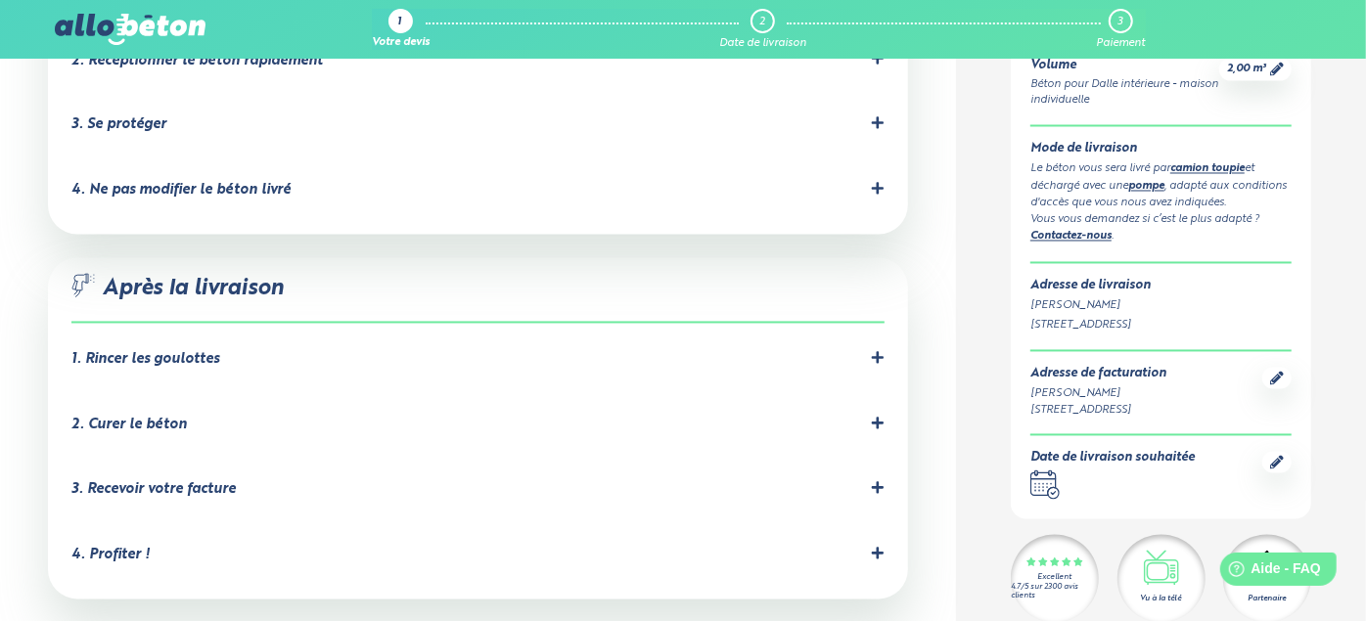
scroll to position [2234, 0]
click at [248, 350] on div "1. Rincer les goulottes" at bounding box center [477, 359] width 813 height 19
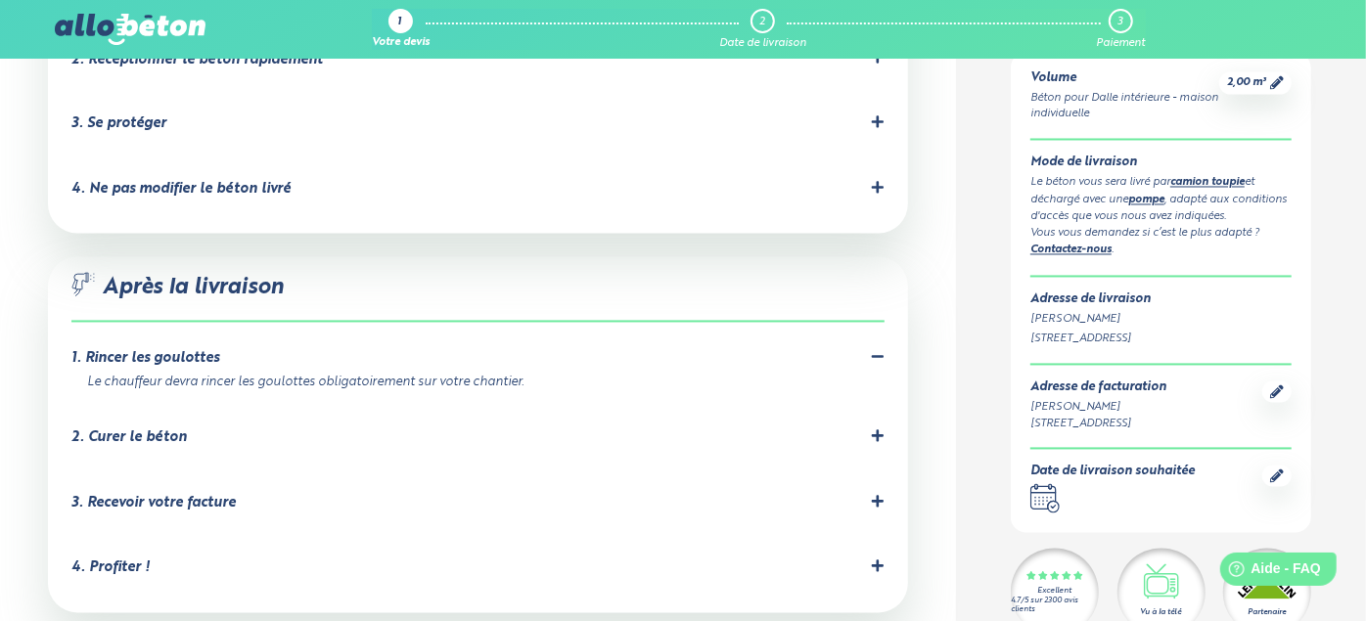
click at [257, 429] on div "2. Curer le béton" at bounding box center [477, 438] width 813 height 19
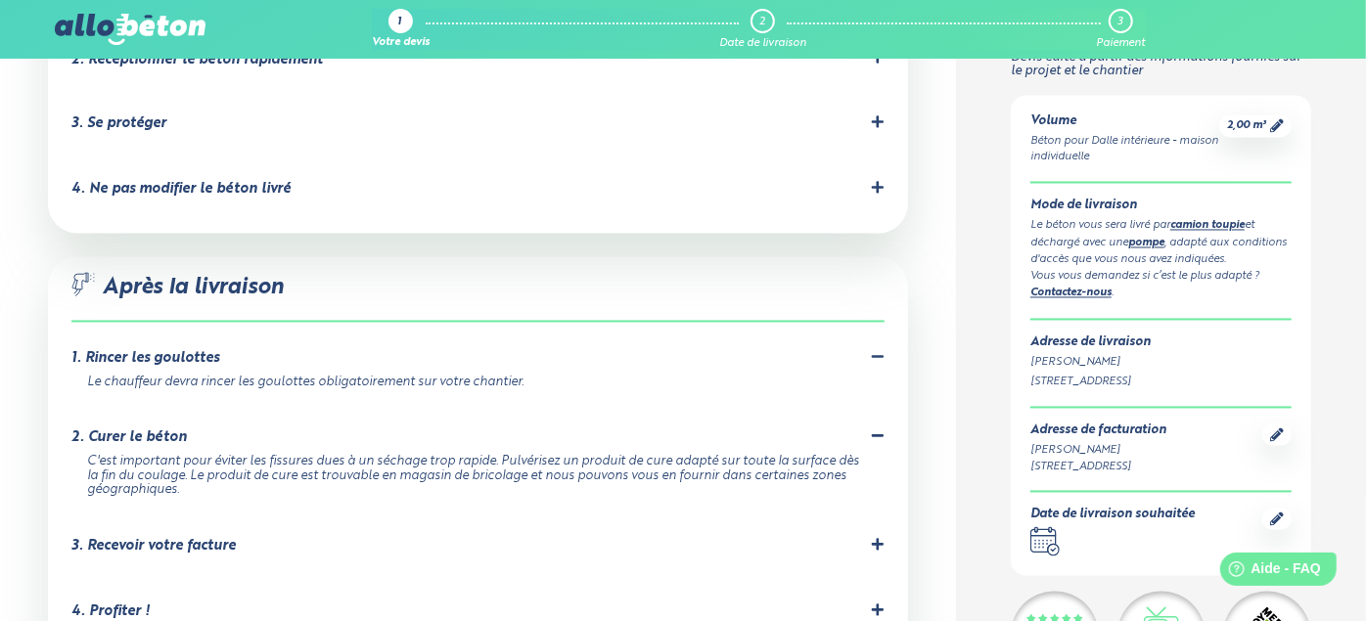
click at [217, 539] on div "3. Recevoir votre facture" at bounding box center [153, 547] width 164 height 17
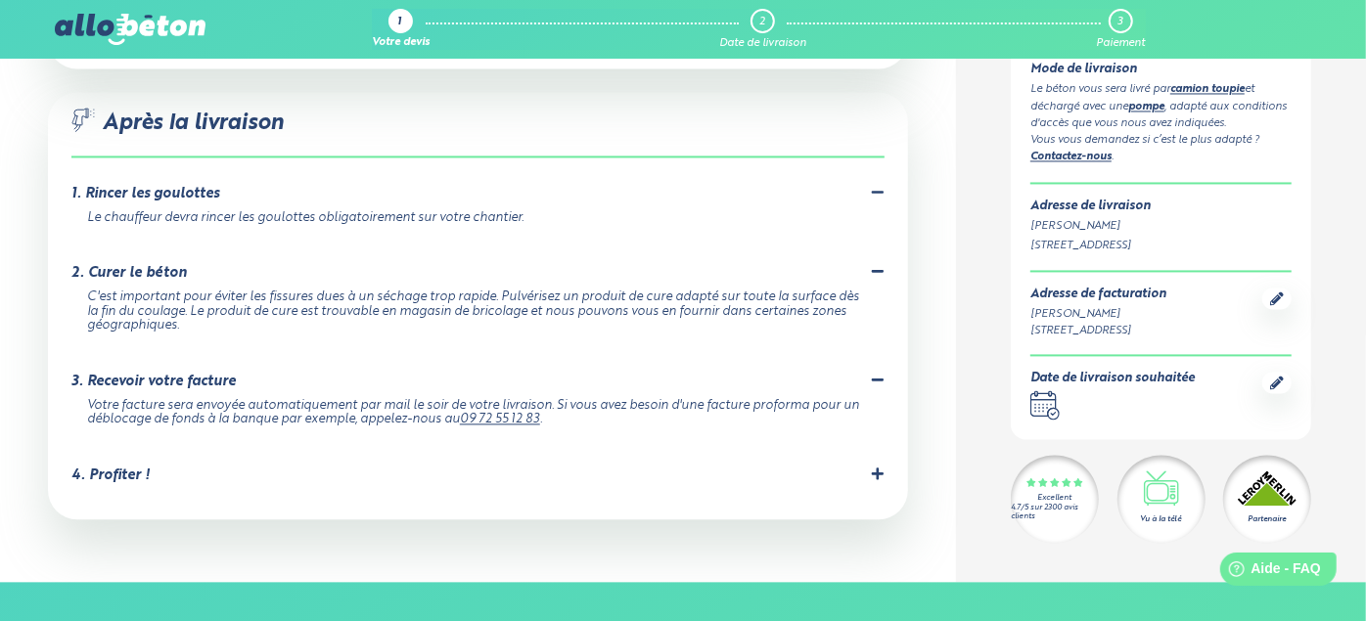
scroll to position [2452, 0]
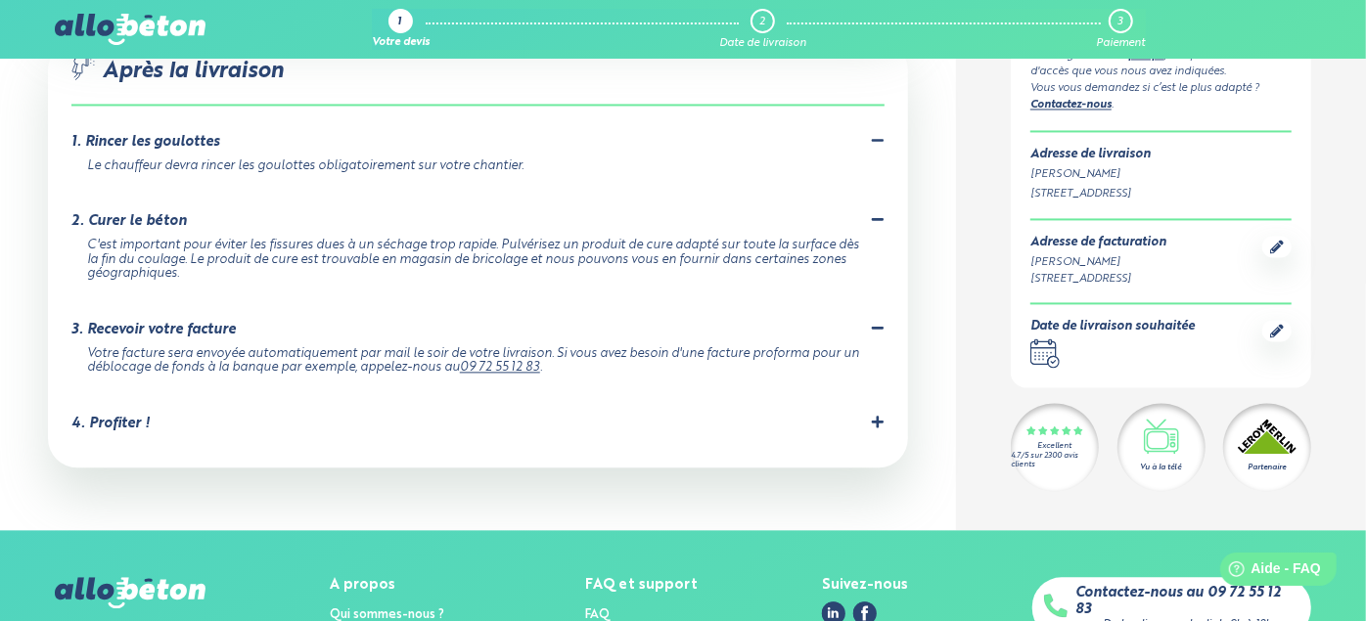
click at [140, 416] on div "4. Profiter !" at bounding box center [110, 424] width 78 height 17
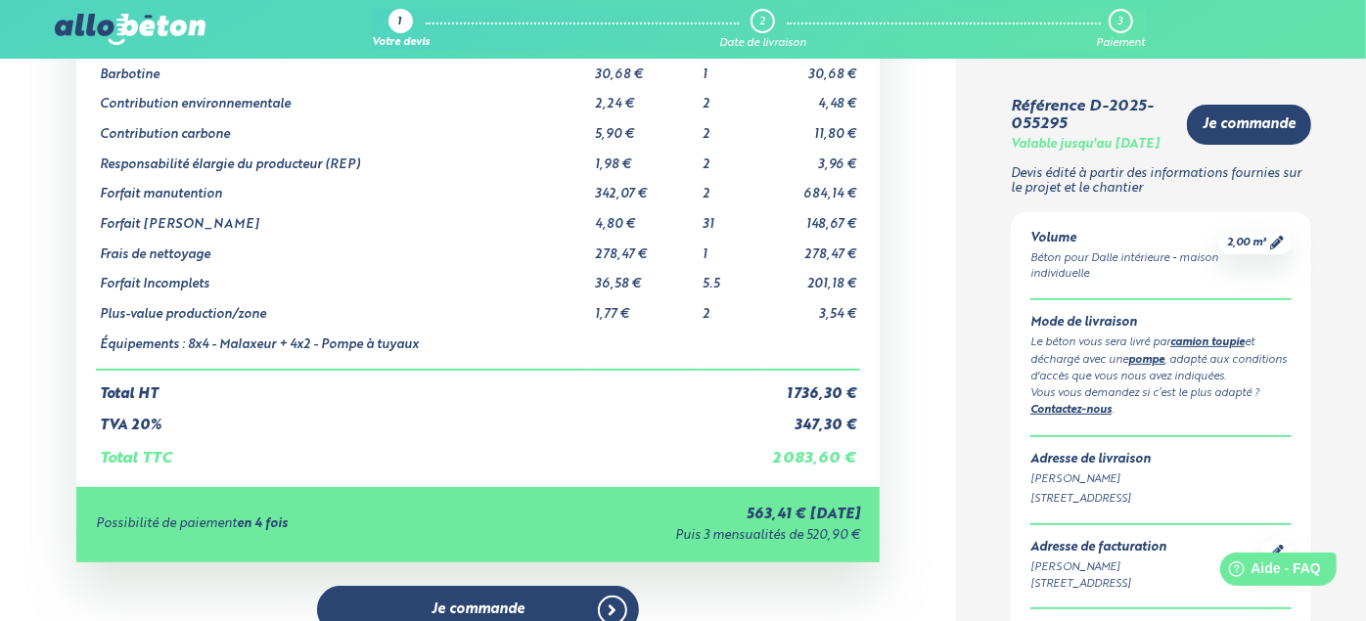
scroll to position [109, 0]
